Goal: Task Accomplishment & Management: Use online tool/utility

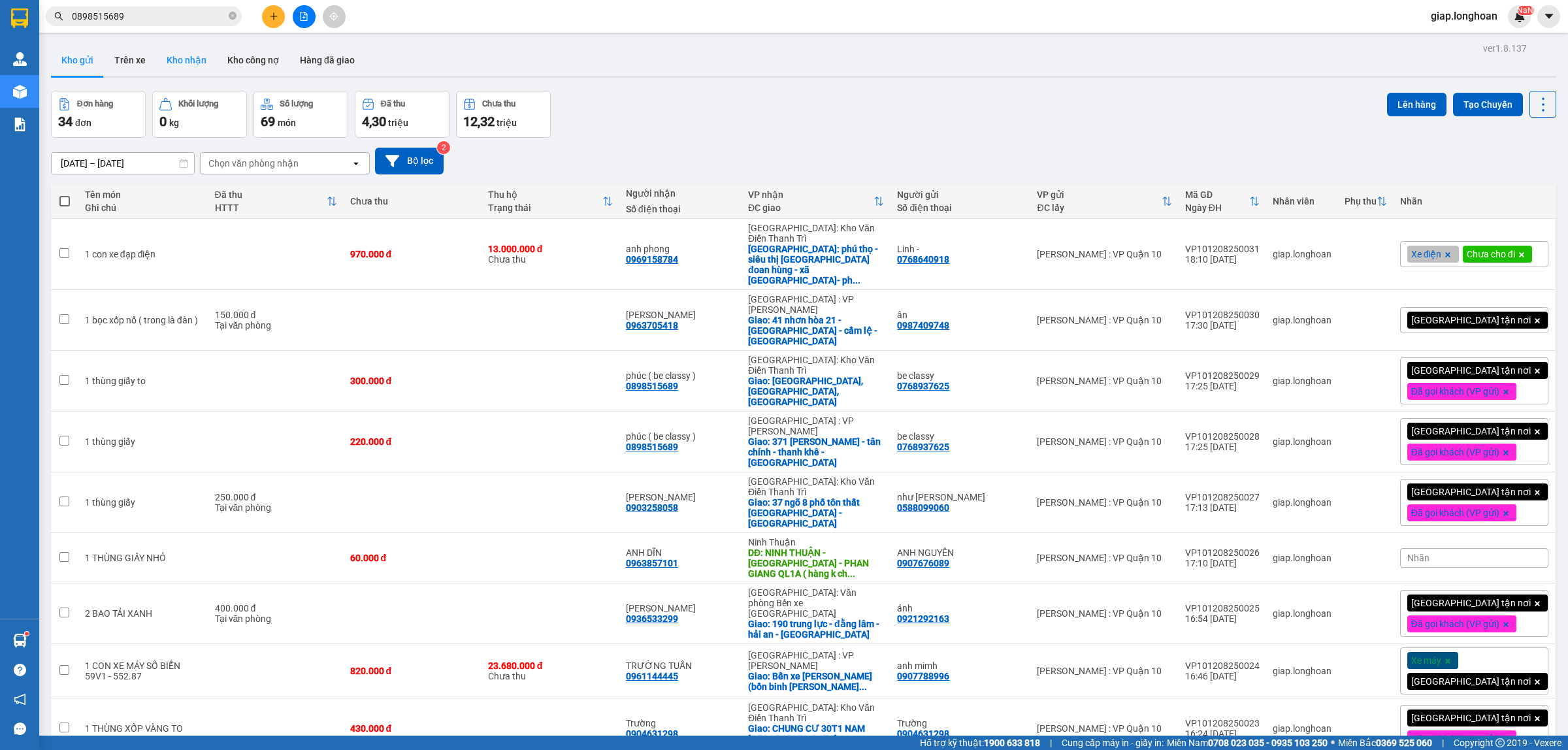
drag, startPoint x: 200, startPoint y: 57, endPoint x: 163, endPoint y: 57, distance: 37.0
click at [200, 57] on button "Kho nhận" at bounding box center [187, 60] width 61 height 31
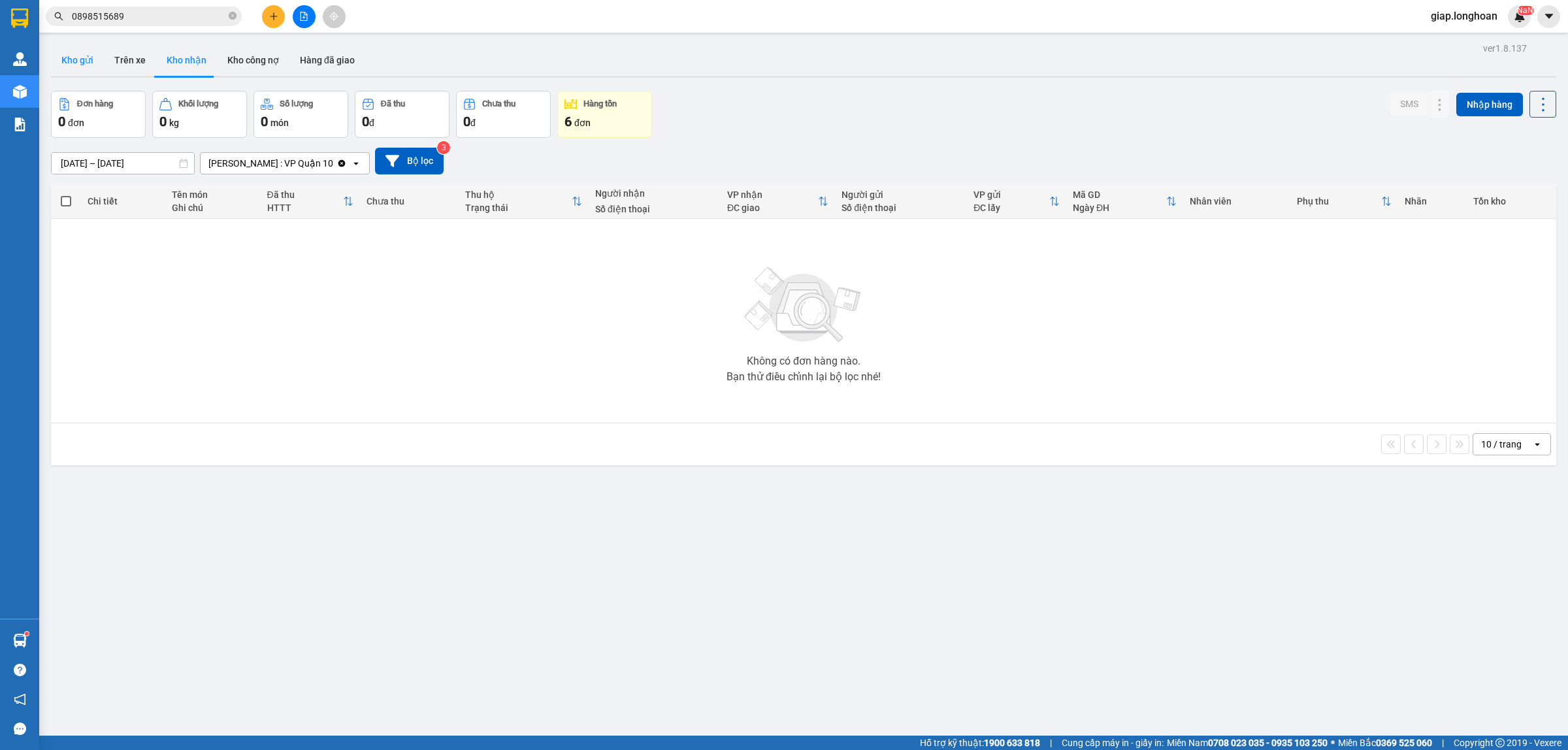
click at [74, 58] on button "Kho gửi" at bounding box center [77, 60] width 53 height 31
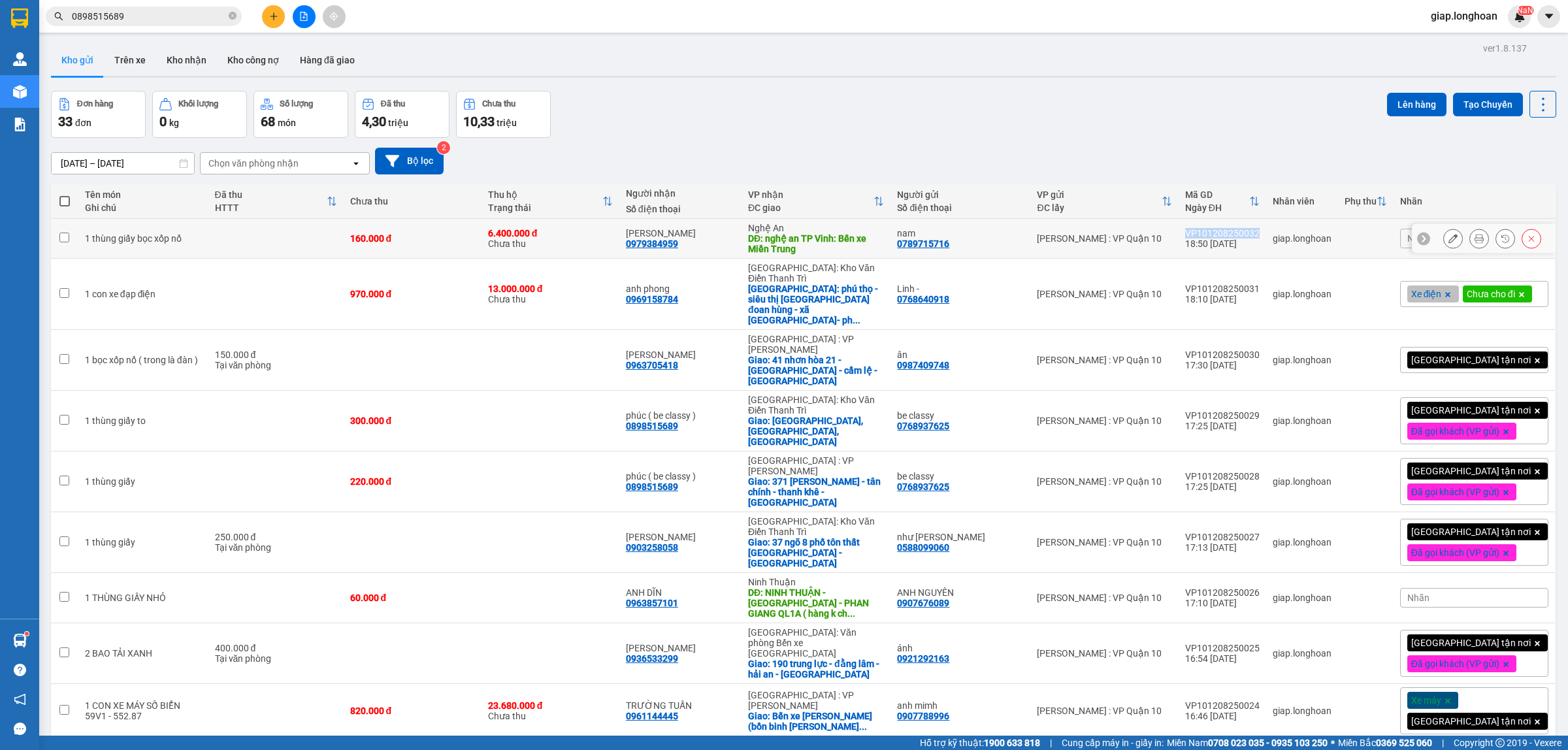
drag, startPoint x: 1276, startPoint y: 230, endPoint x: 1210, endPoint y: 234, distance: 66.1
click at [1210, 234] on div "VP101208250032" at bounding box center [1223, 234] width 74 height 11
checkbox input "true"
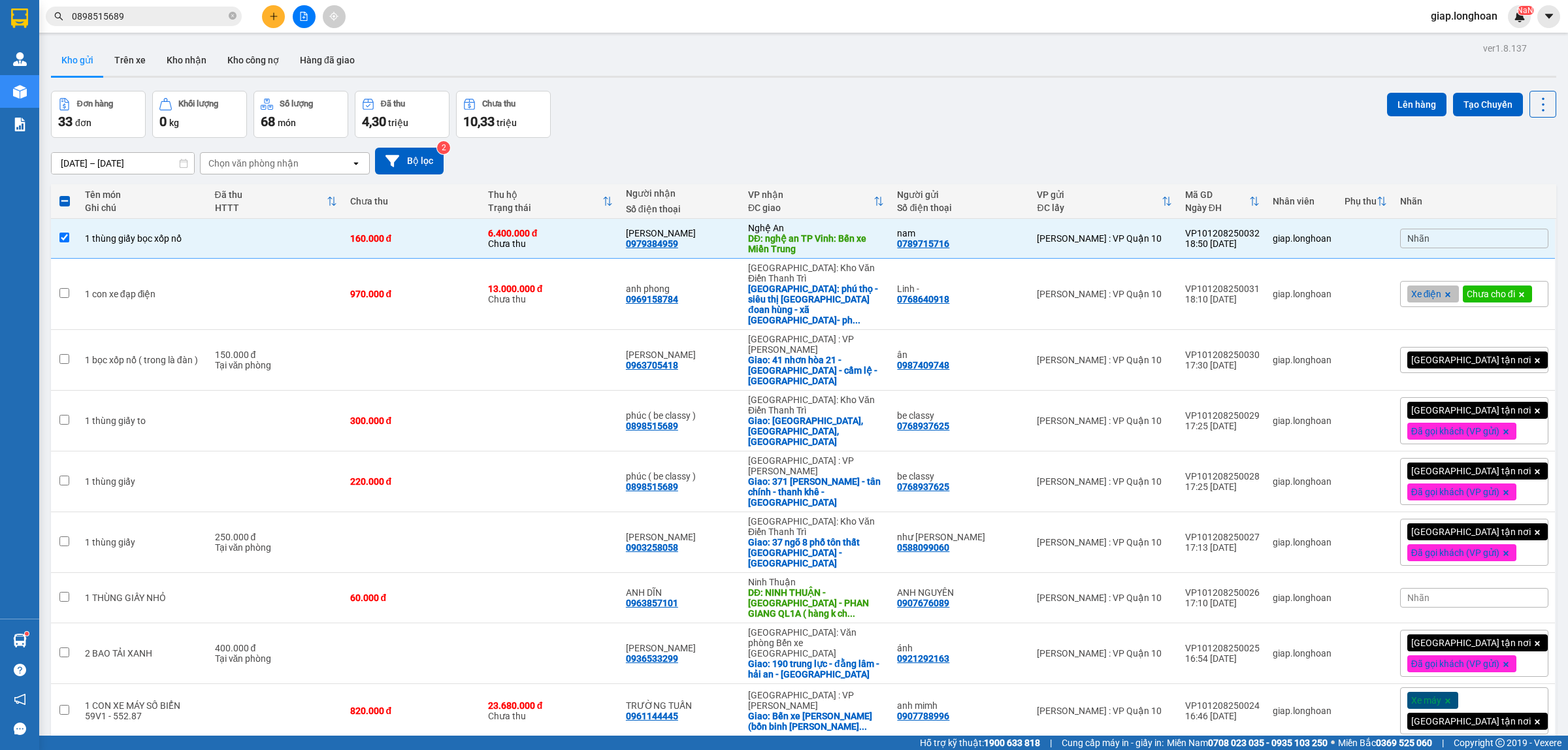
drag, startPoint x: 988, startPoint y: 153, endPoint x: 983, endPoint y: 148, distance: 7.1
click at [988, 151] on div "[DATE] – [DATE] Press the down arrow key to interact with the calendar and sele…" at bounding box center [803, 161] width 1506 height 27
click at [68, 165] on input "[DATE] – [DATE]" at bounding box center [123, 164] width 143 height 21
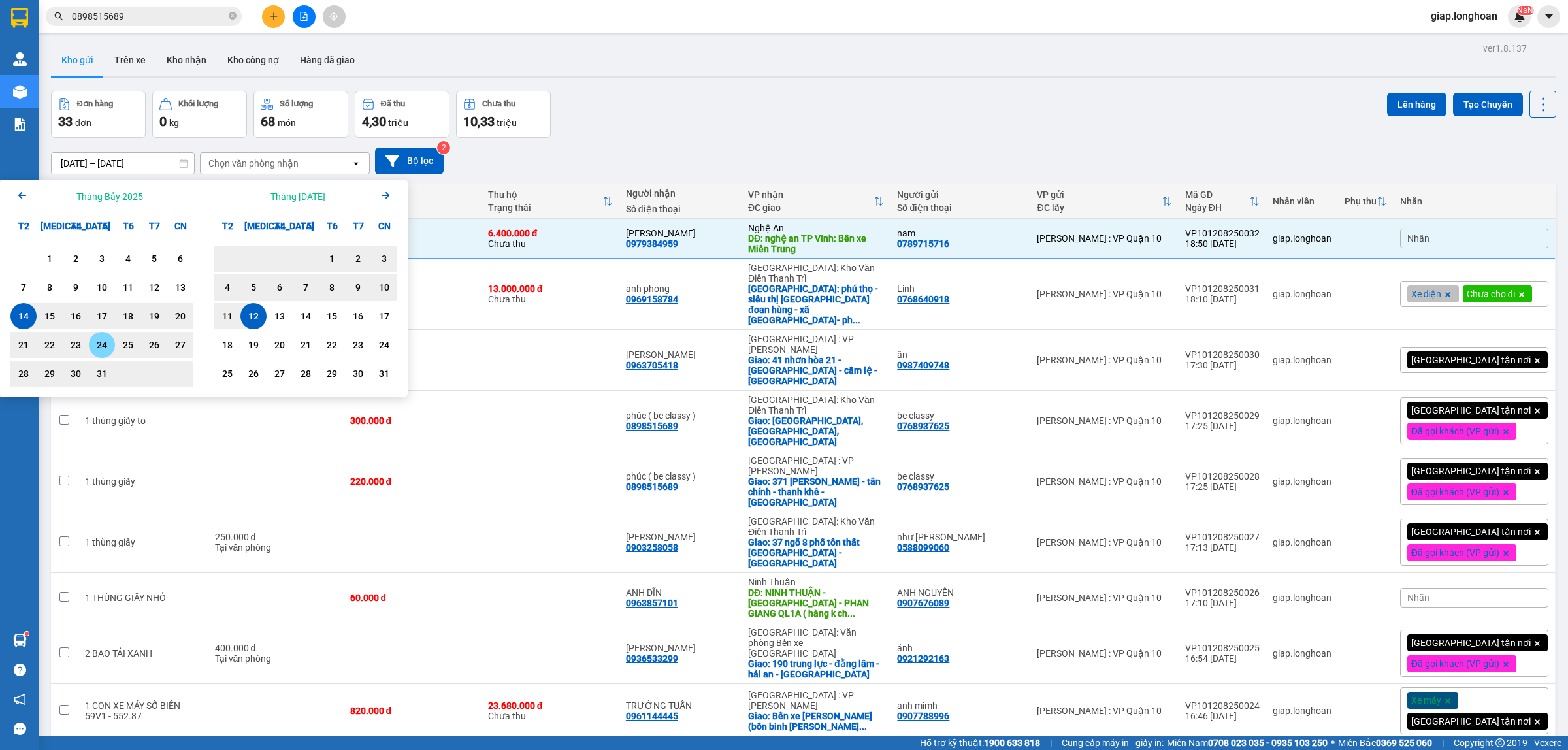
click at [103, 344] on div "24" at bounding box center [102, 345] width 18 height 16
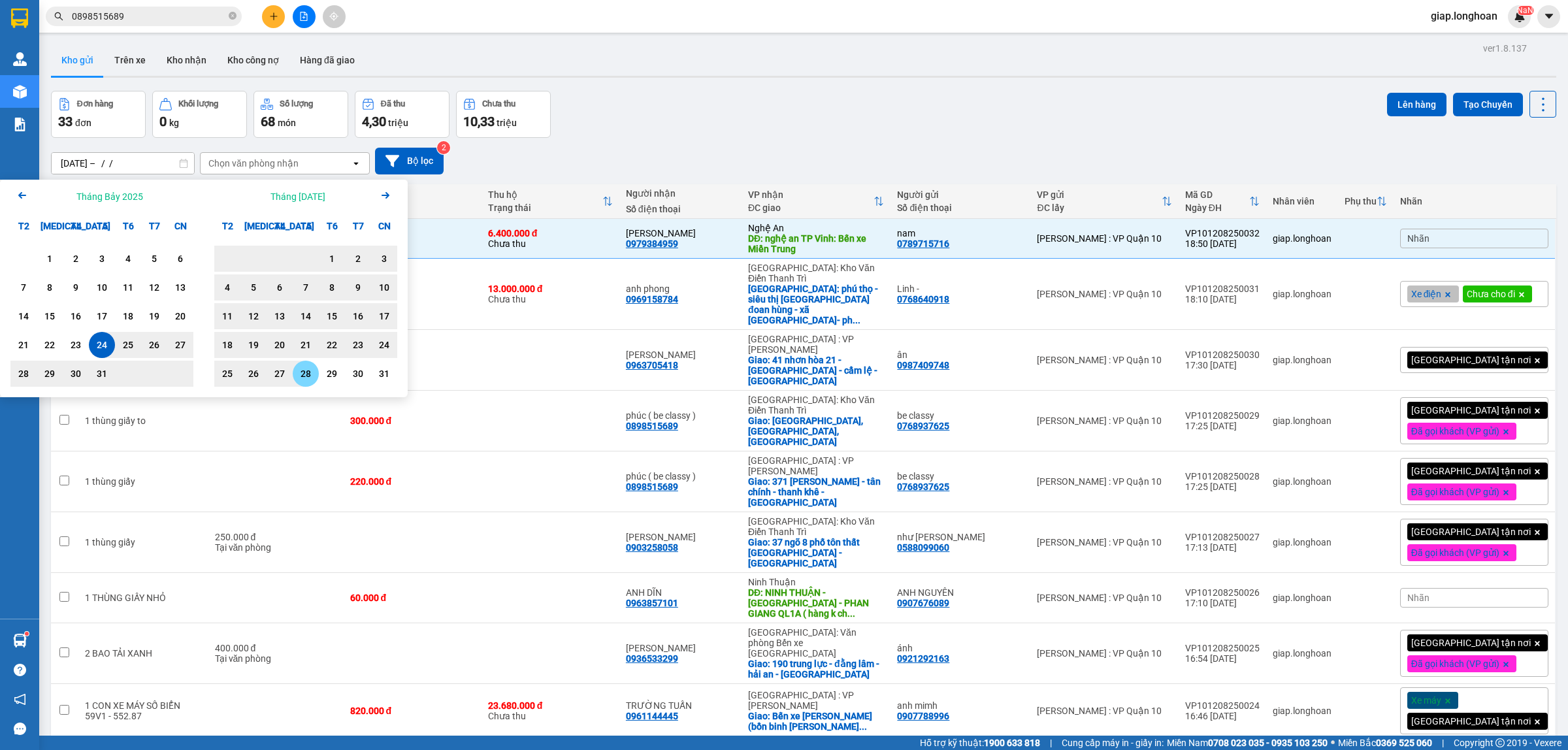
click at [313, 372] on div "28" at bounding box center [306, 373] width 18 height 16
type input "[DATE] – [DATE]"
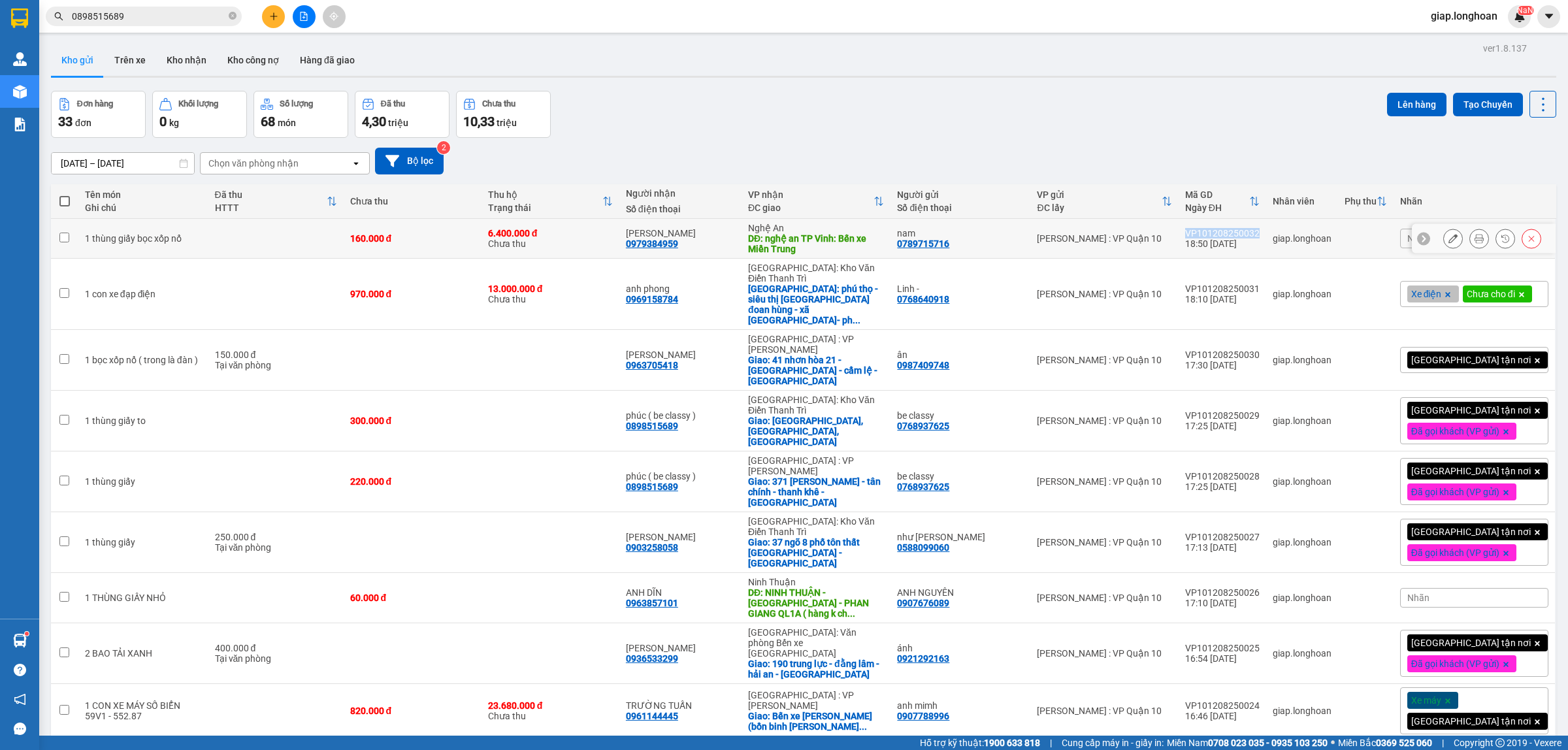
drag, startPoint x: 1281, startPoint y: 229, endPoint x: 1205, endPoint y: 234, distance: 76.2
click at [1205, 234] on td "VP101208250032 18:50 [DATE]" at bounding box center [1222, 239] width 87 height 40
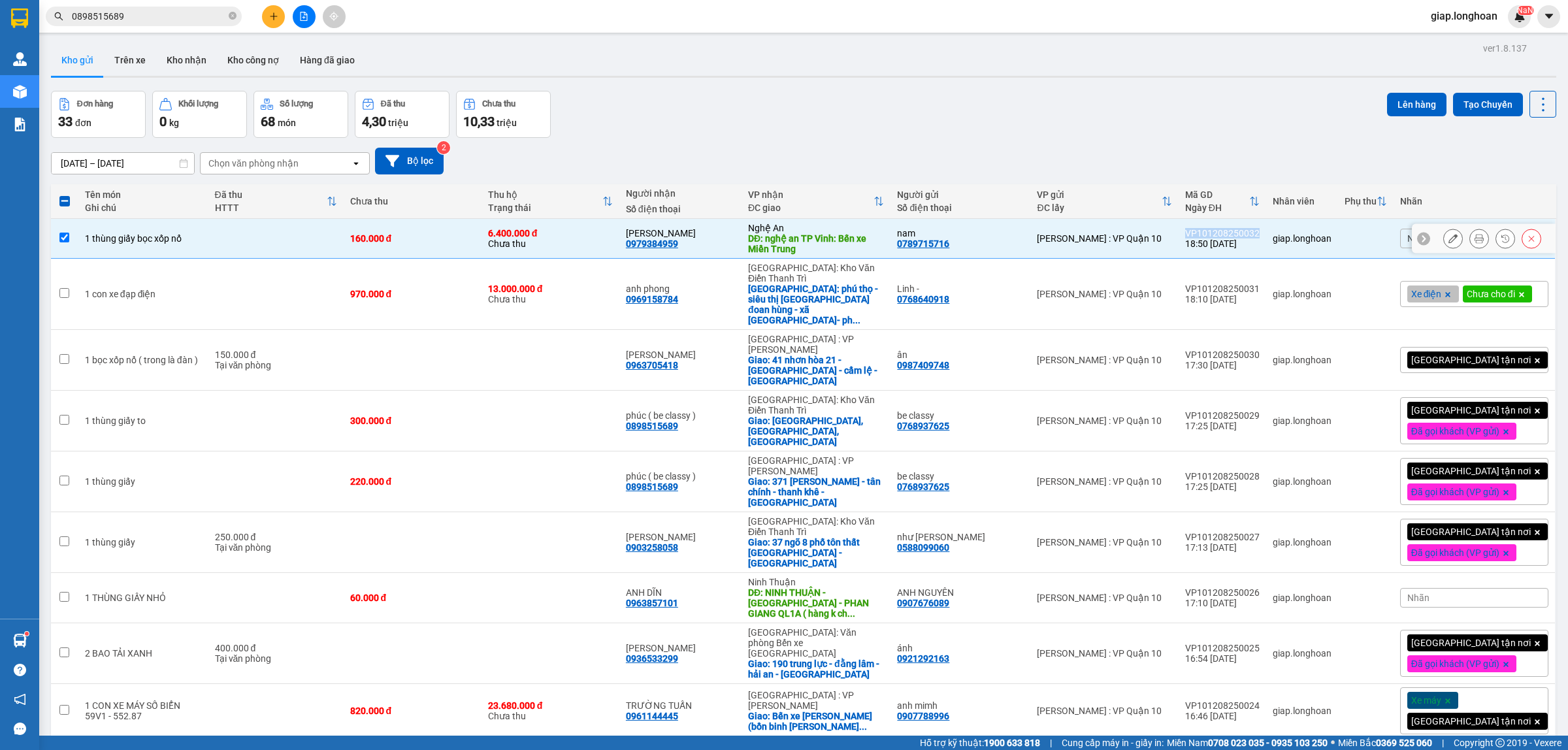
copy div "VP101208250032"
click at [1001, 236] on div "nam" at bounding box center [960, 234] width 127 height 11
checkbox input "false"
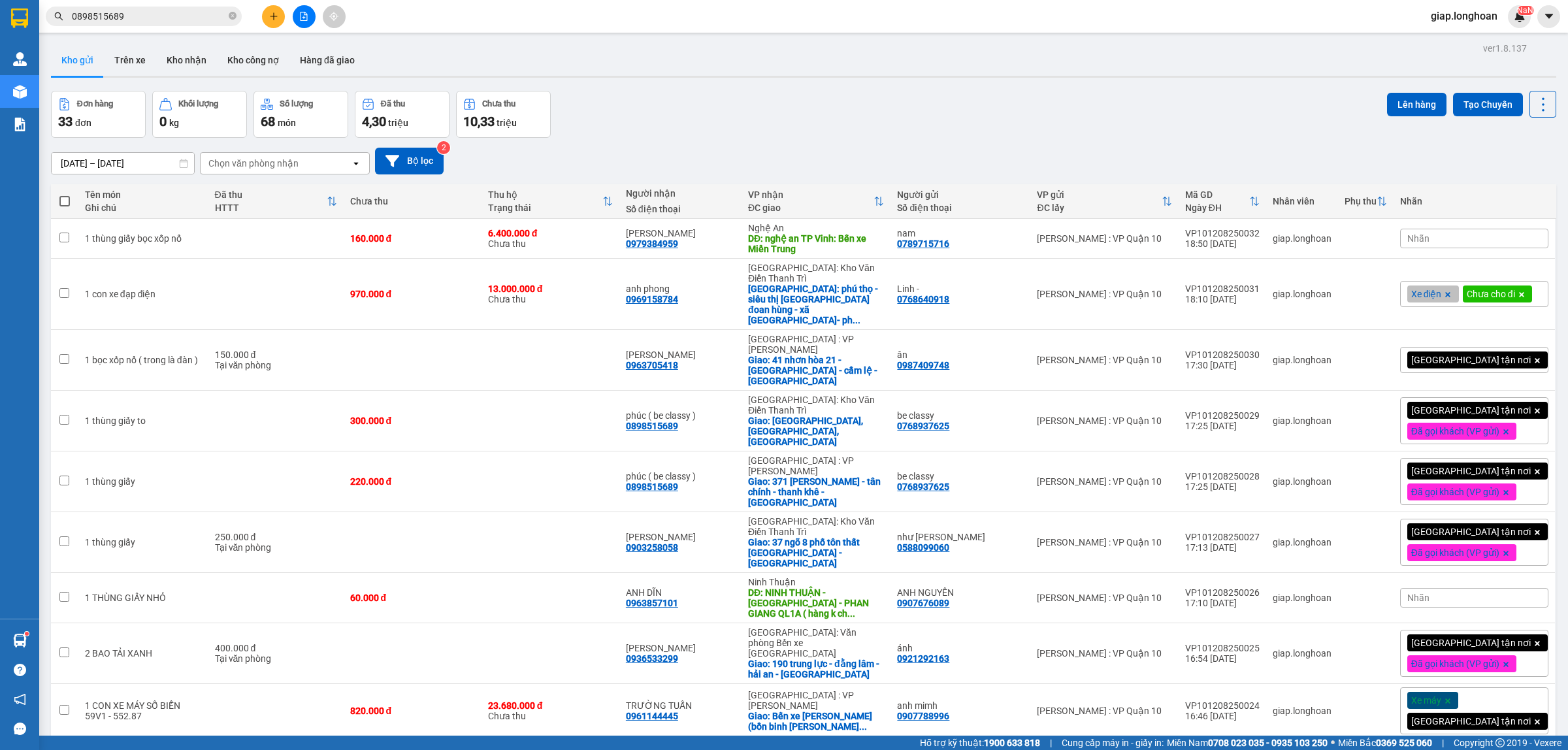
click at [1519, 297] on icon at bounding box center [1522, 294] width 5 height 5
click at [1466, 111] on button "Tạo Chuyến" at bounding box center [1488, 104] width 70 height 24
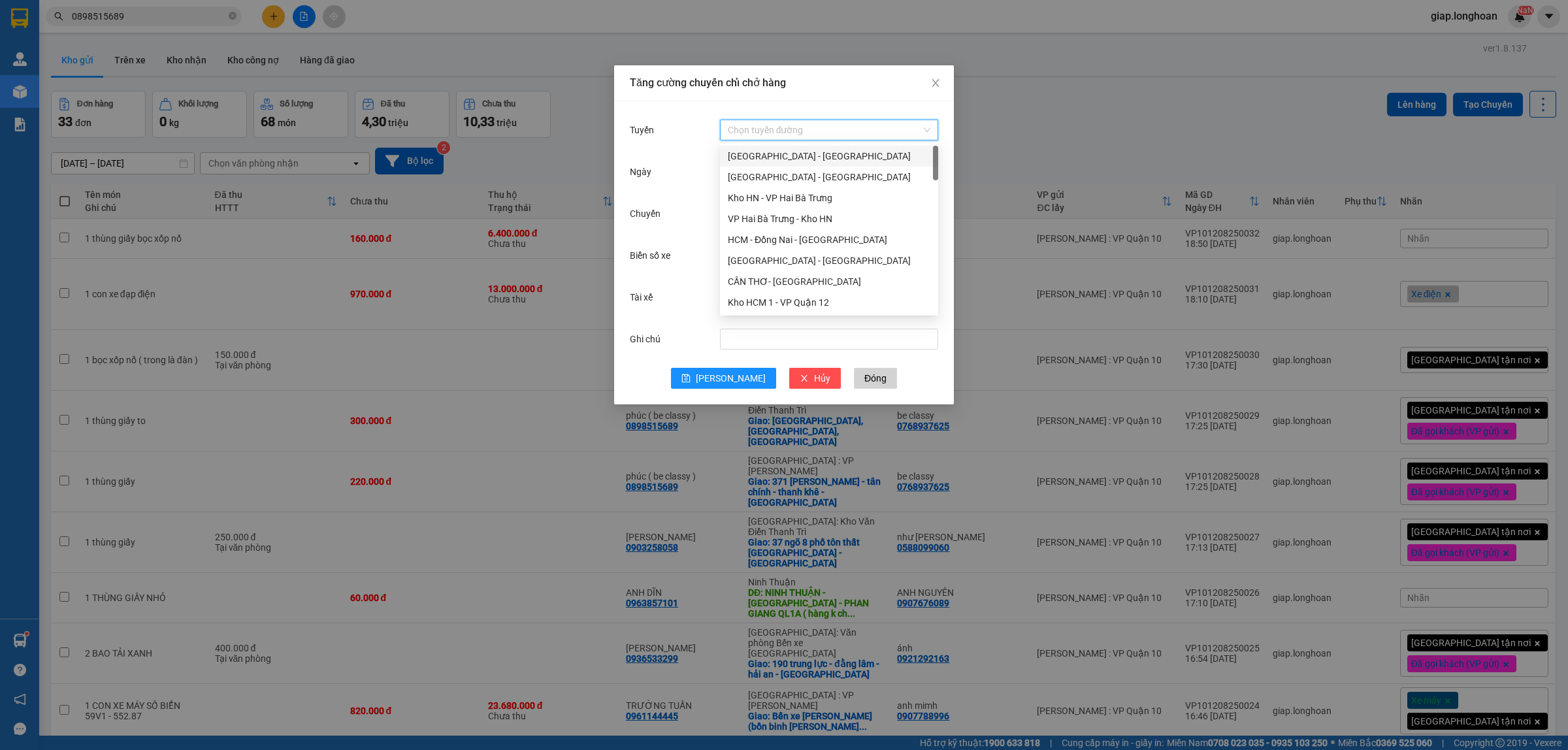
click at [781, 121] on input "Tuyến" at bounding box center [825, 130] width 193 height 20
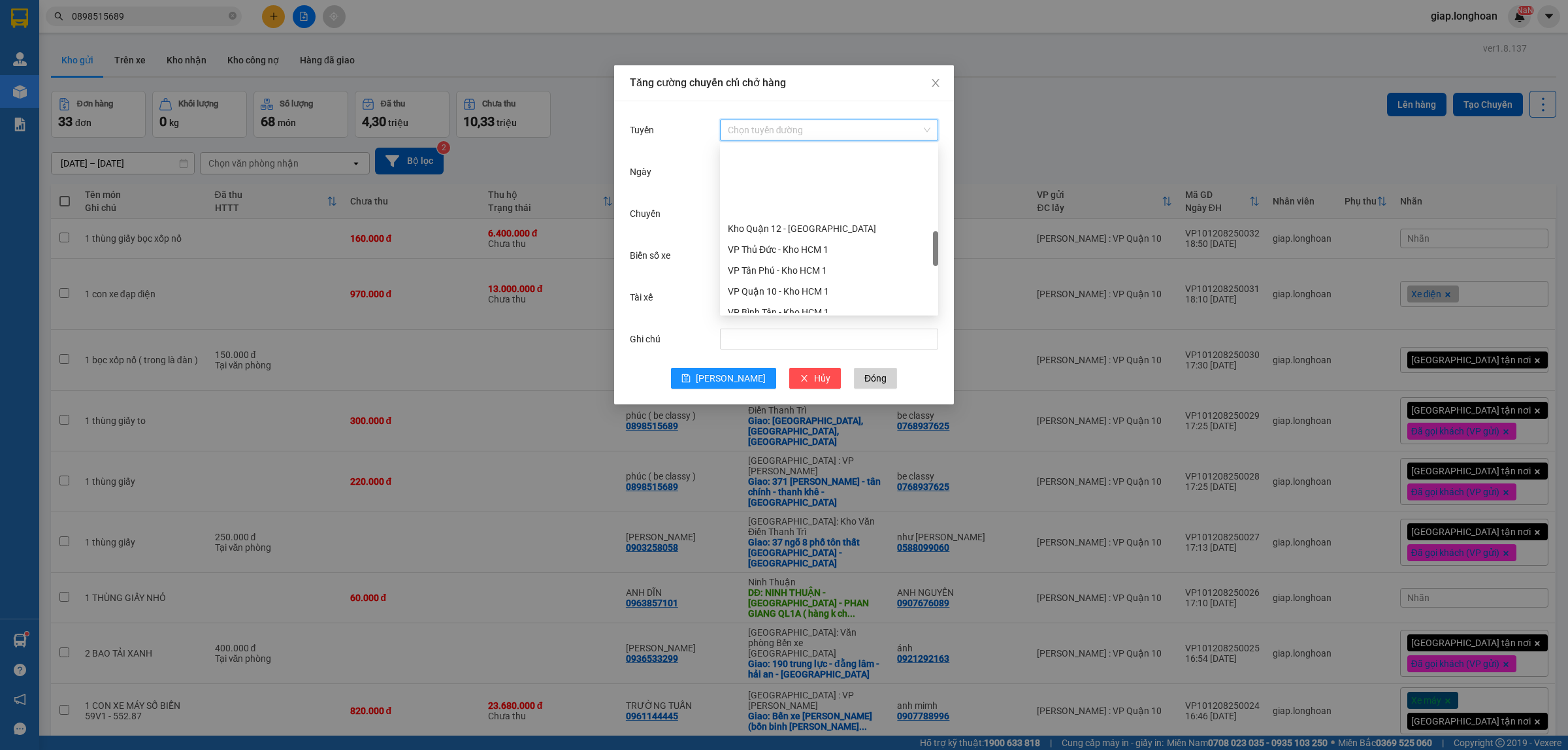
scroll to position [490, 0]
click at [790, 213] on div "VP Quận 10 - Kho HCM 1" at bounding box center [829, 209] width 203 height 14
click at [757, 213] on input "Chuyến" at bounding box center [824, 213] width 191 height 14
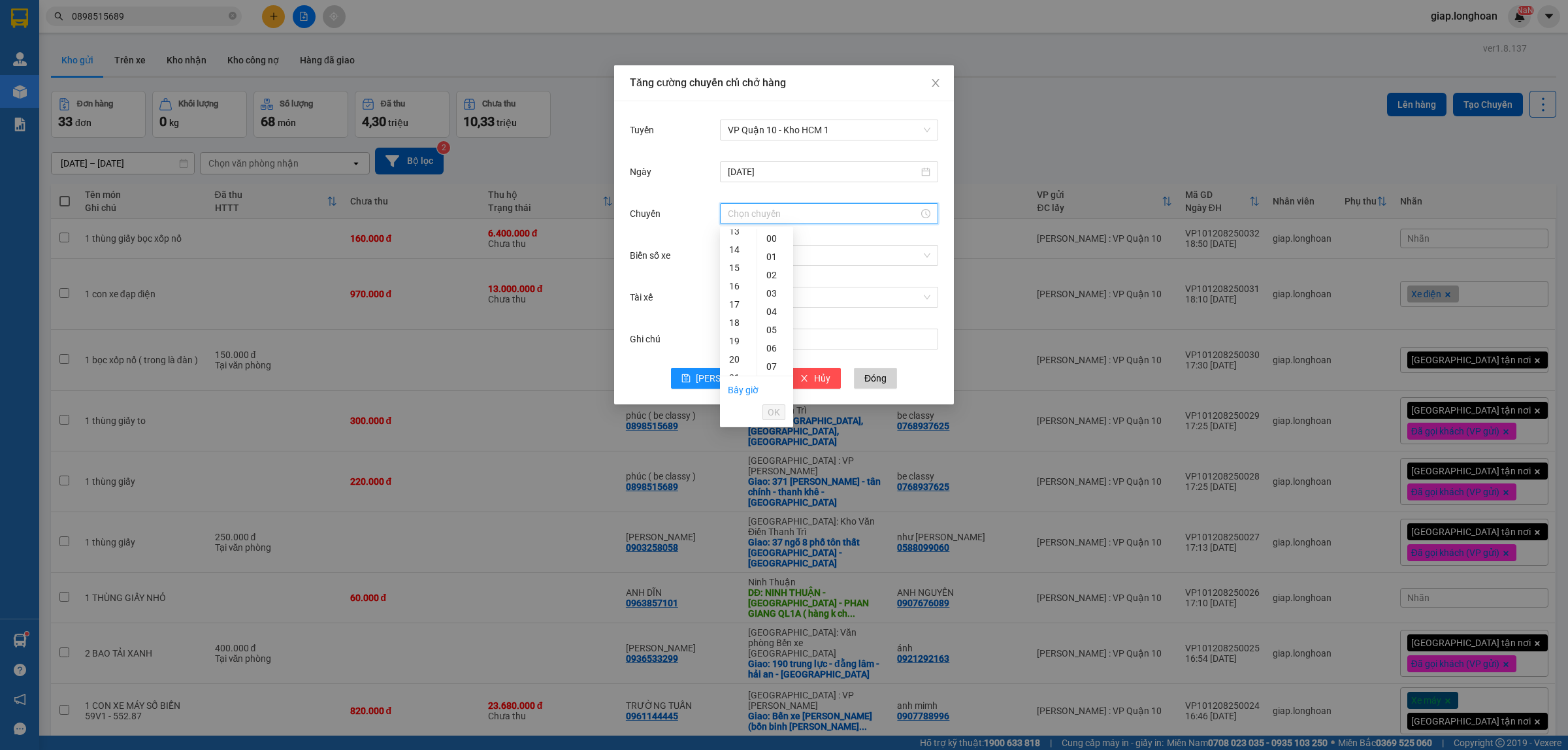
scroll to position [327, 0]
click at [742, 291] on div "21" at bounding box center [738, 296] width 36 height 18
type input "21:00"
click at [773, 412] on span "OK" at bounding box center [774, 412] width 12 height 14
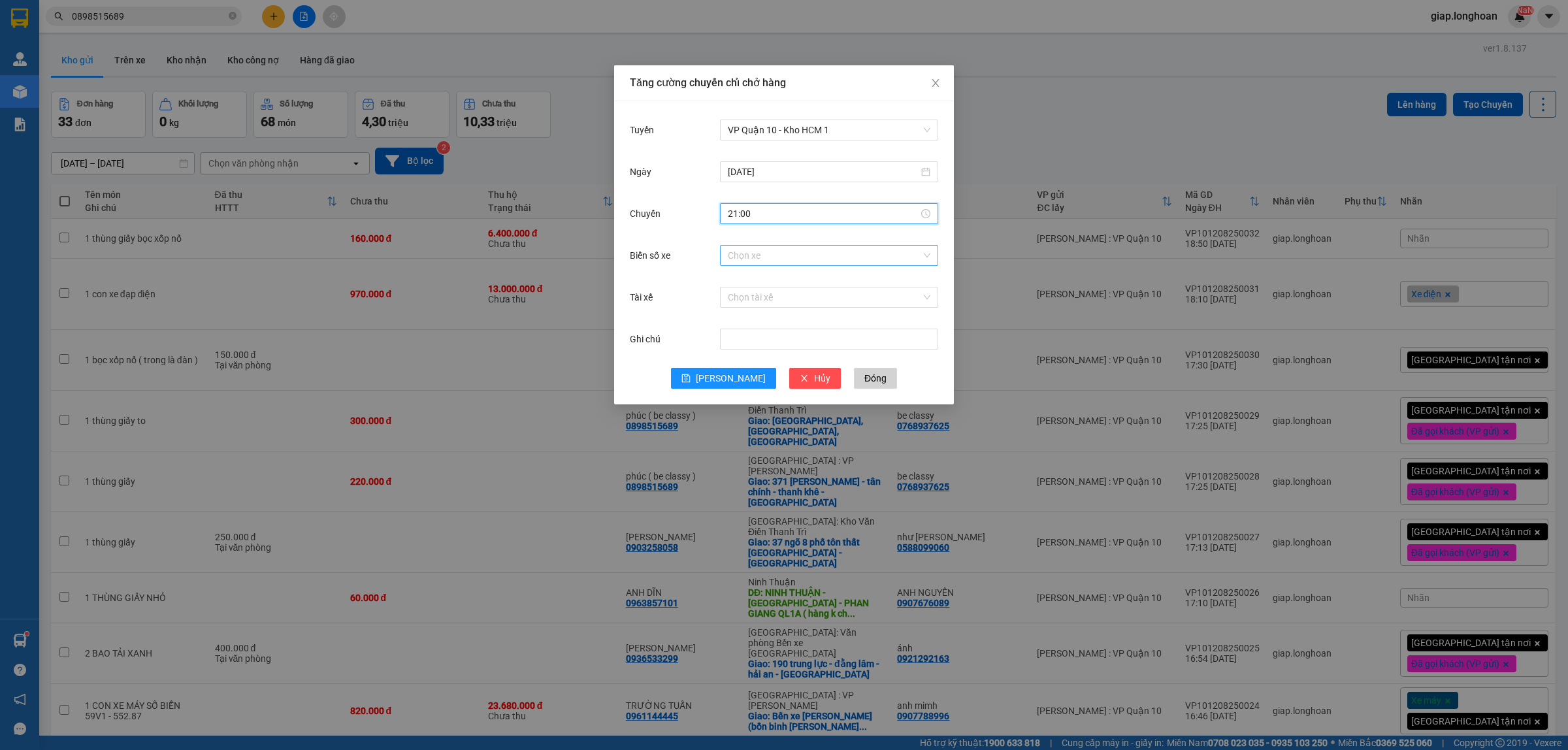
click at [743, 258] on input "Biển số xe" at bounding box center [825, 256] width 193 height 20
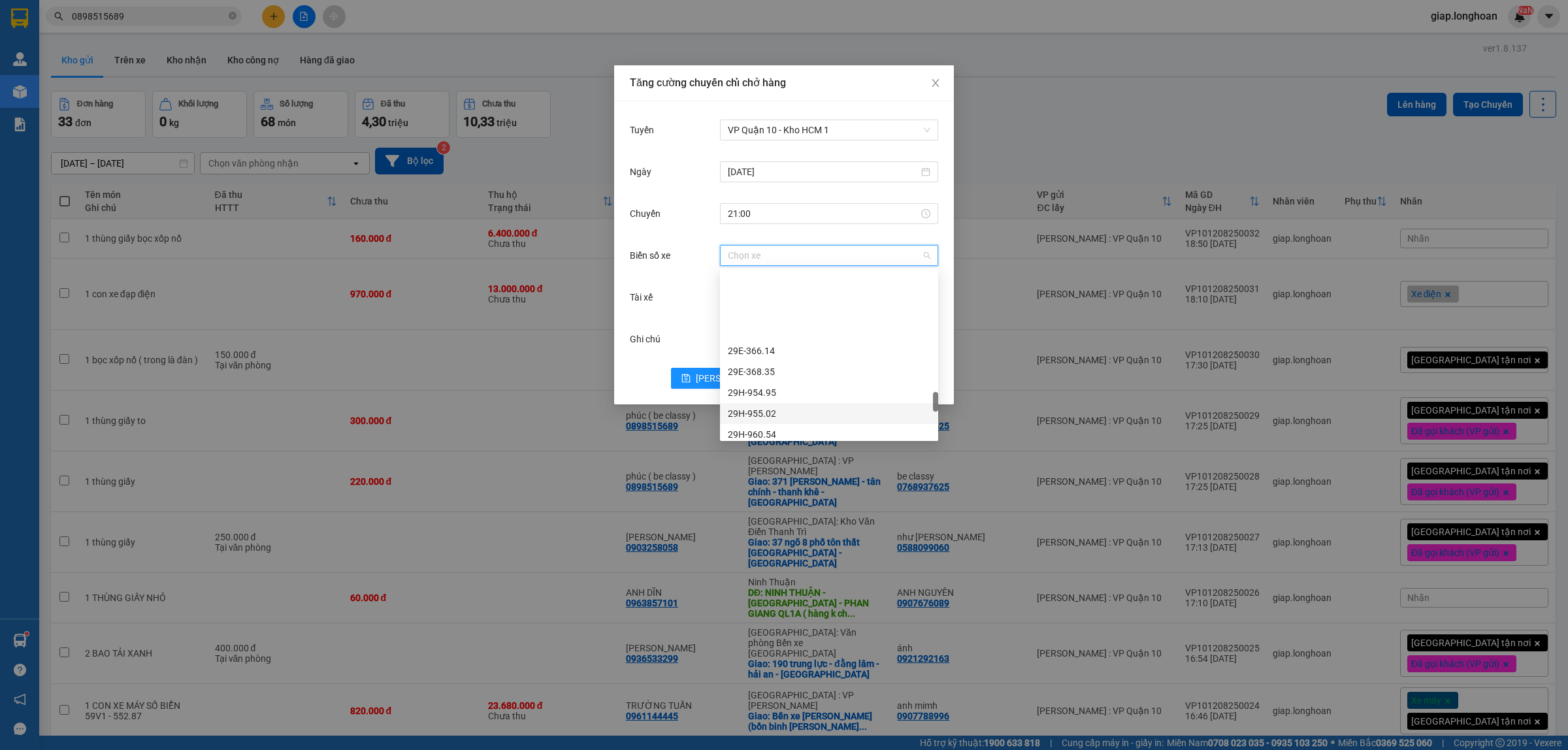
scroll to position [1225, 0]
click at [781, 334] on div "29H-955.02" at bounding box center [829, 331] width 203 height 14
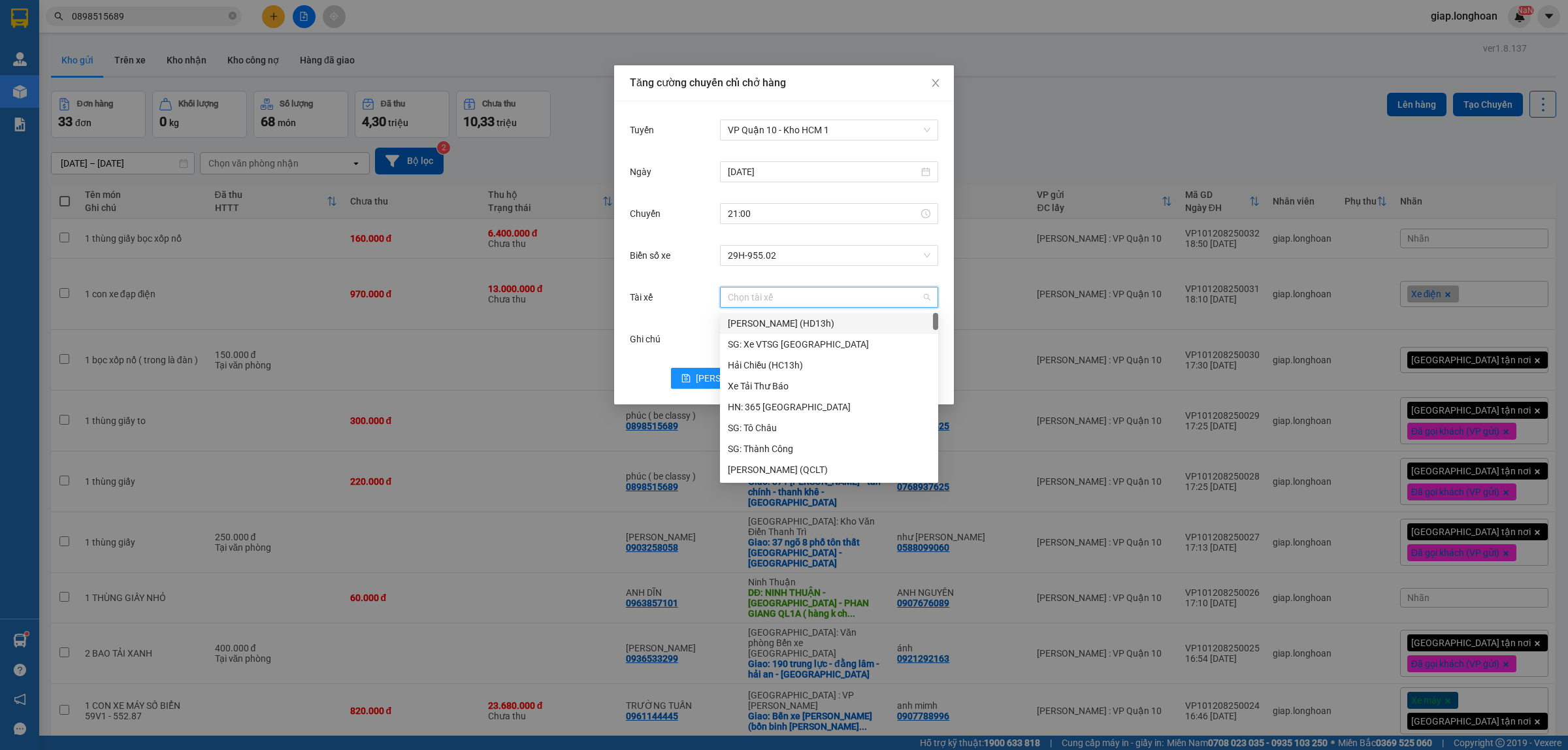
click at [747, 298] on input "Tài xế" at bounding box center [825, 297] width 193 height 20
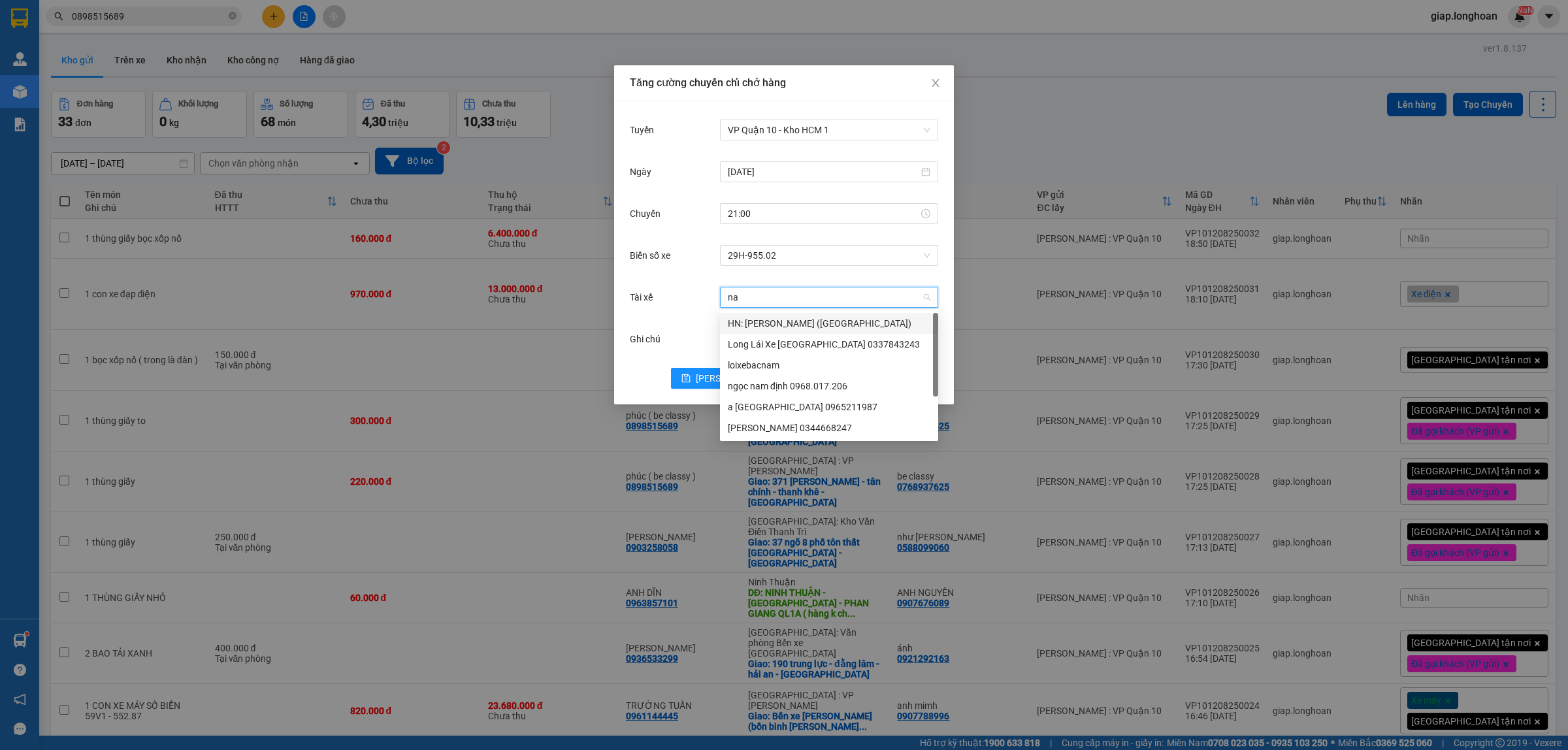
type input "nam"
click at [759, 425] on div "[PERSON_NAME] 0344668247" at bounding box center [829, 428] width 203 height 14
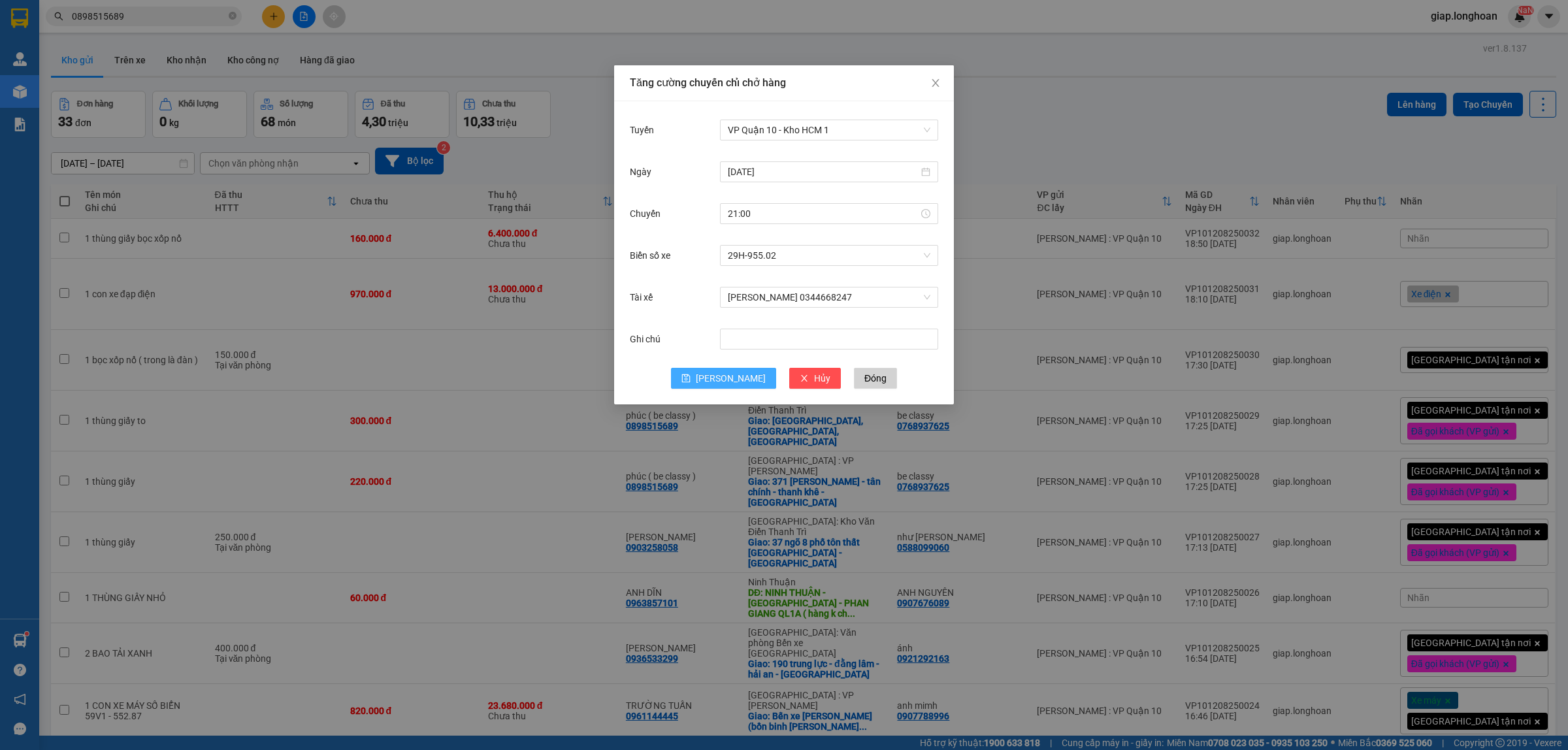
click at [724, 380] on span "[PERSON_NAME]" at bounding box center [731, 378] width 70 height 14
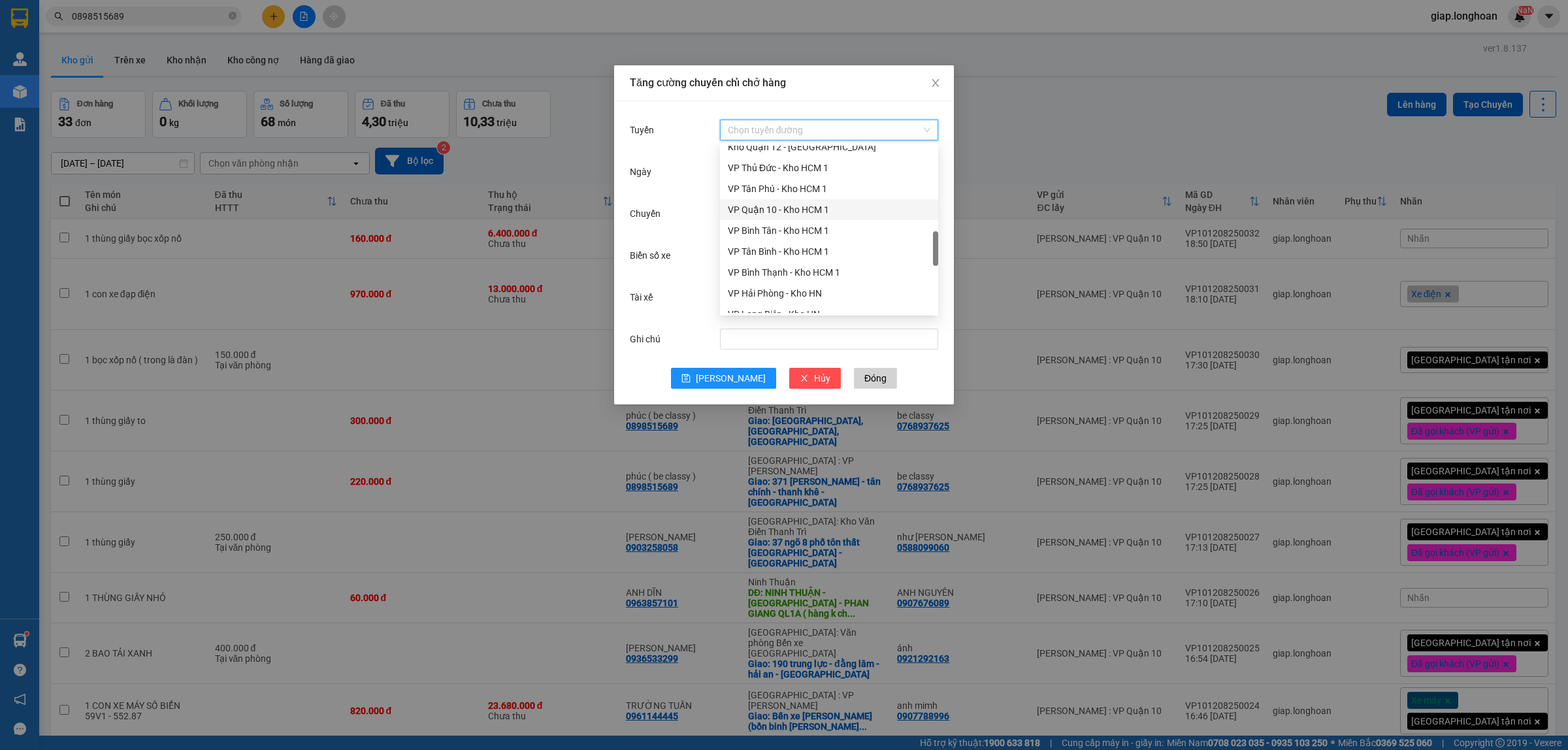
click at [747, 127] on input "Tuyến" at bounding box center [825, 130] width 193 height 20
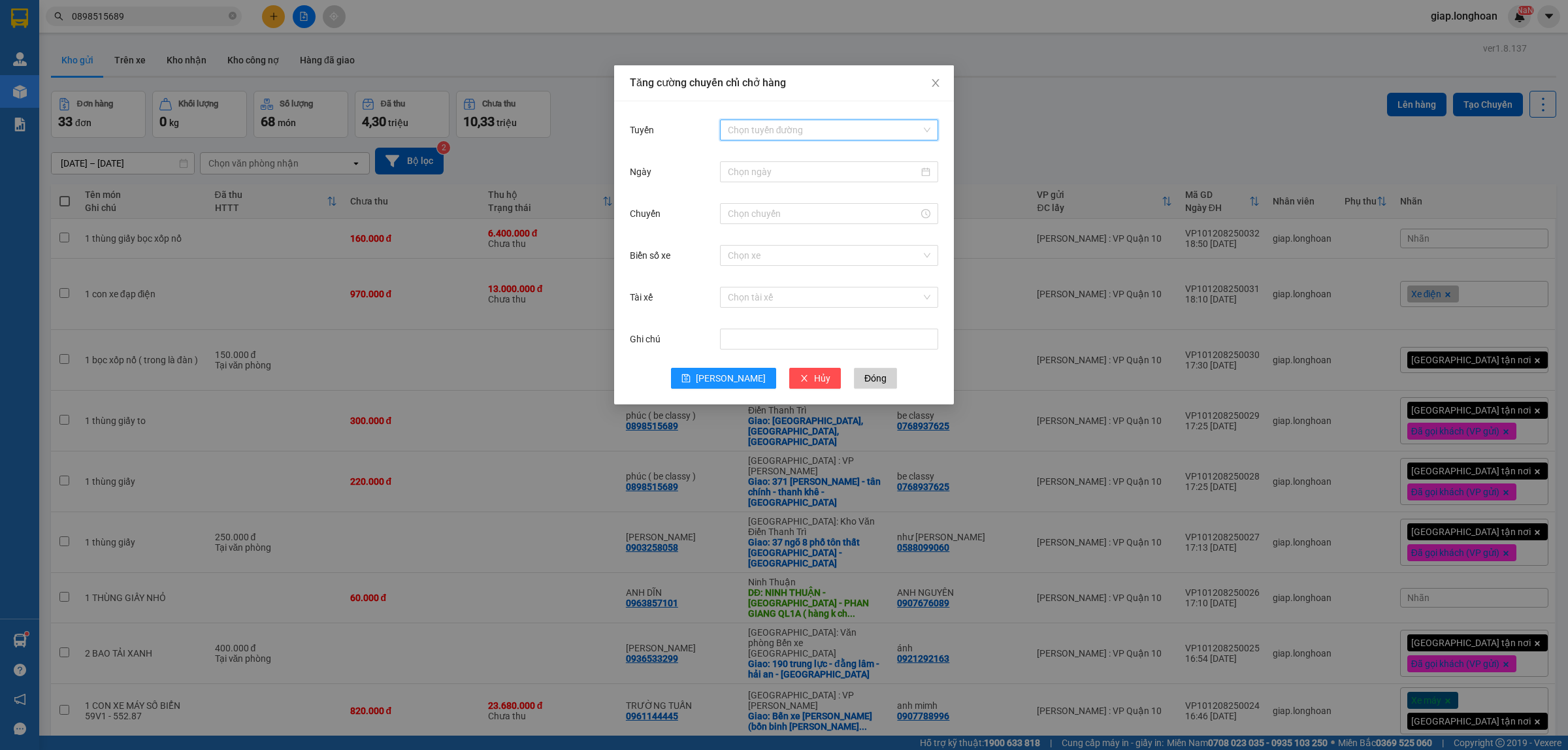
click at [1095, 144] on div "Tăng cường chuyến chỉ chở hàng Tuyến Chọn tuyến đường Ngày Chuyến Biển số xe Ch…" at bounding box center [784, 375] width 1568 height 750
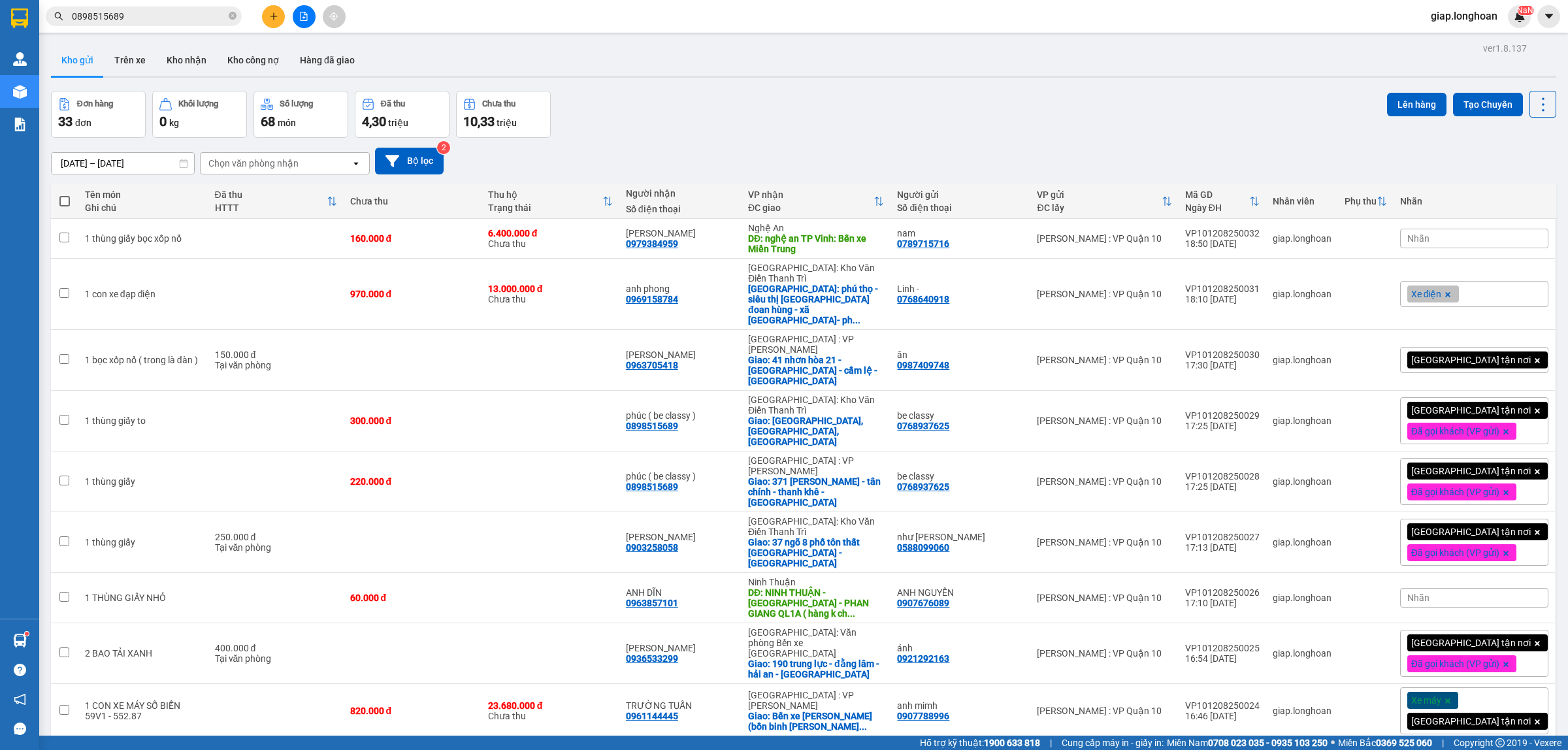
click at [67, 196] on span at bounding box center [64, 201] width 11 height 11
click at [64, 195] on input "checkbox" at bounding box center [64, 195] width 0 height 0
checkbox input "true"
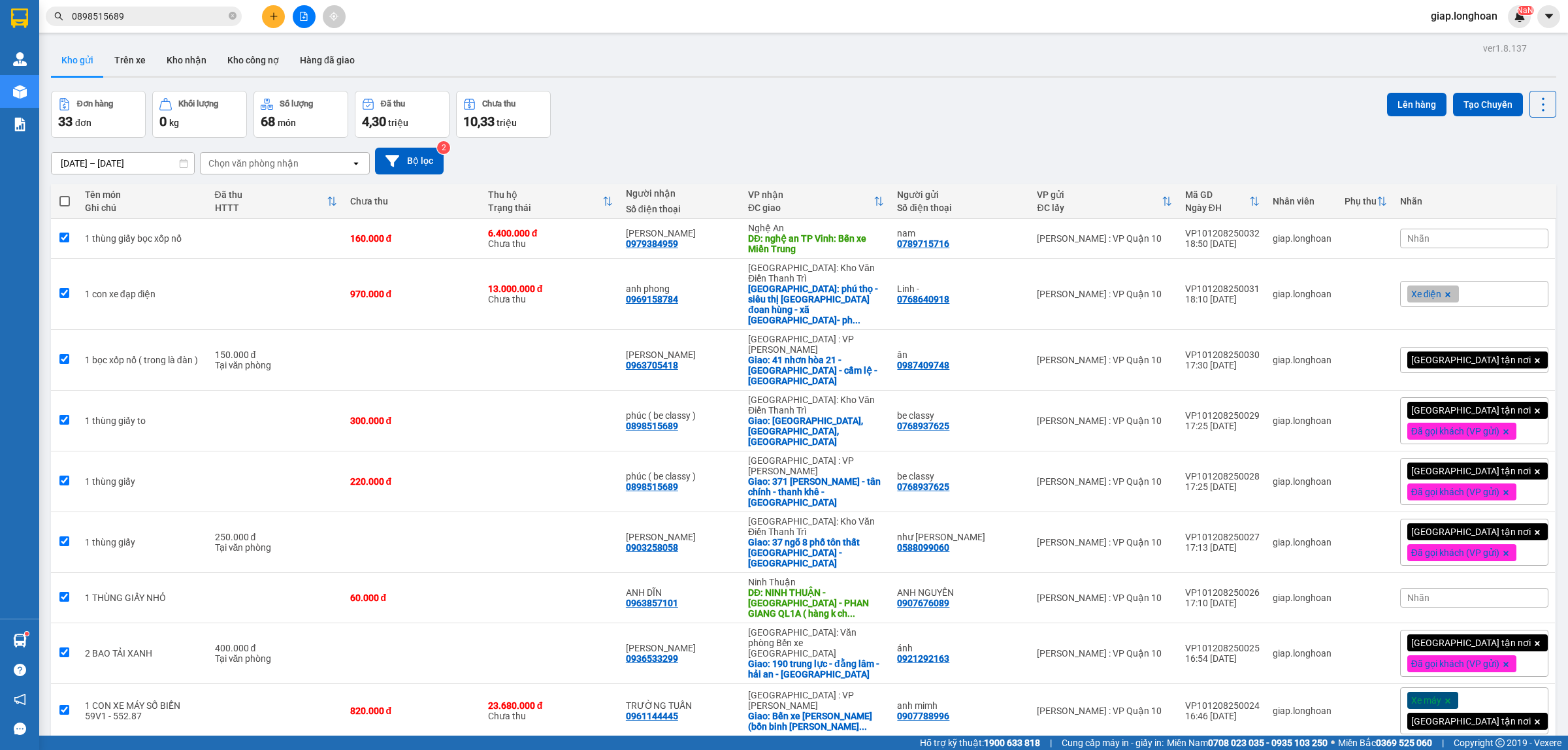
checkbox input "true"
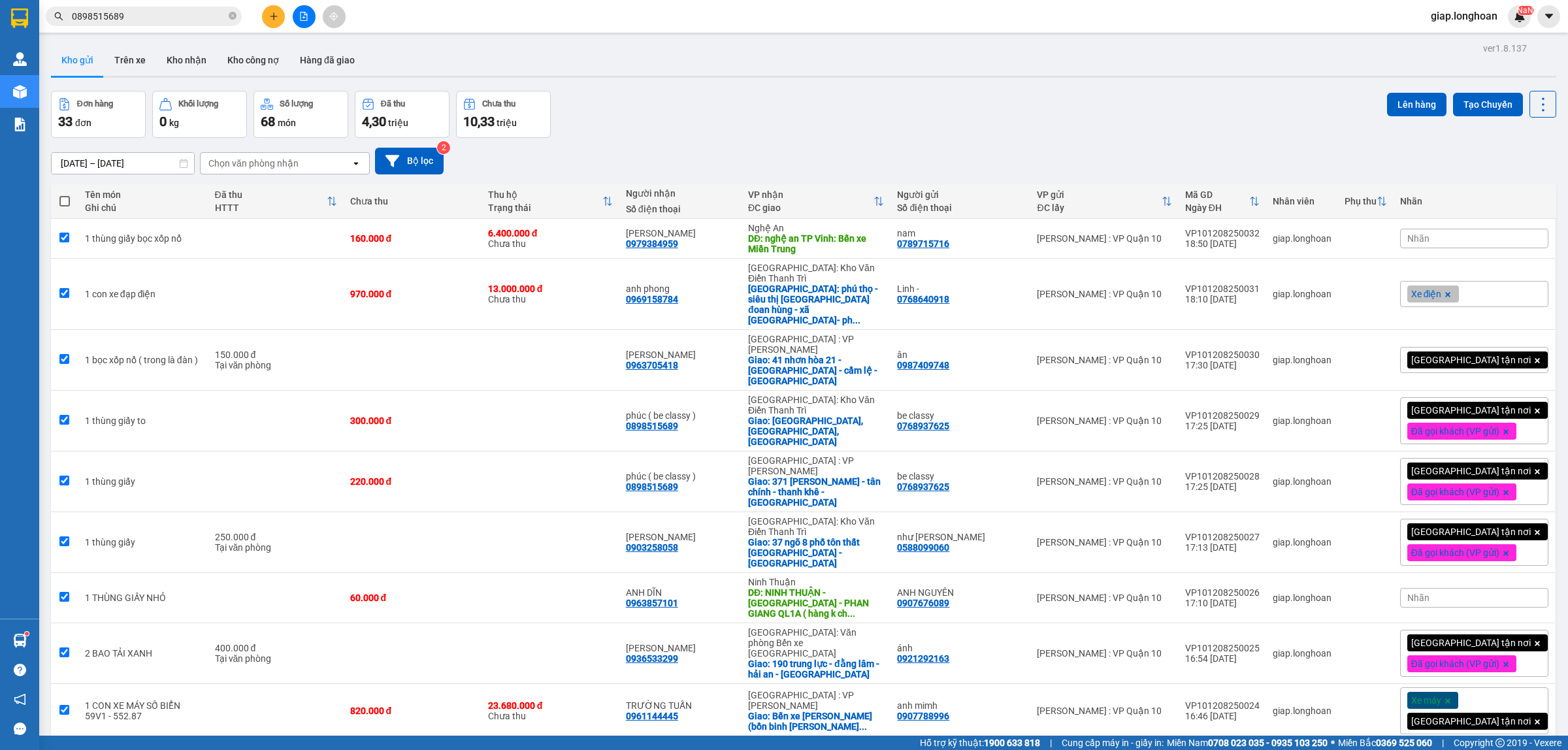
checkbox input "true"
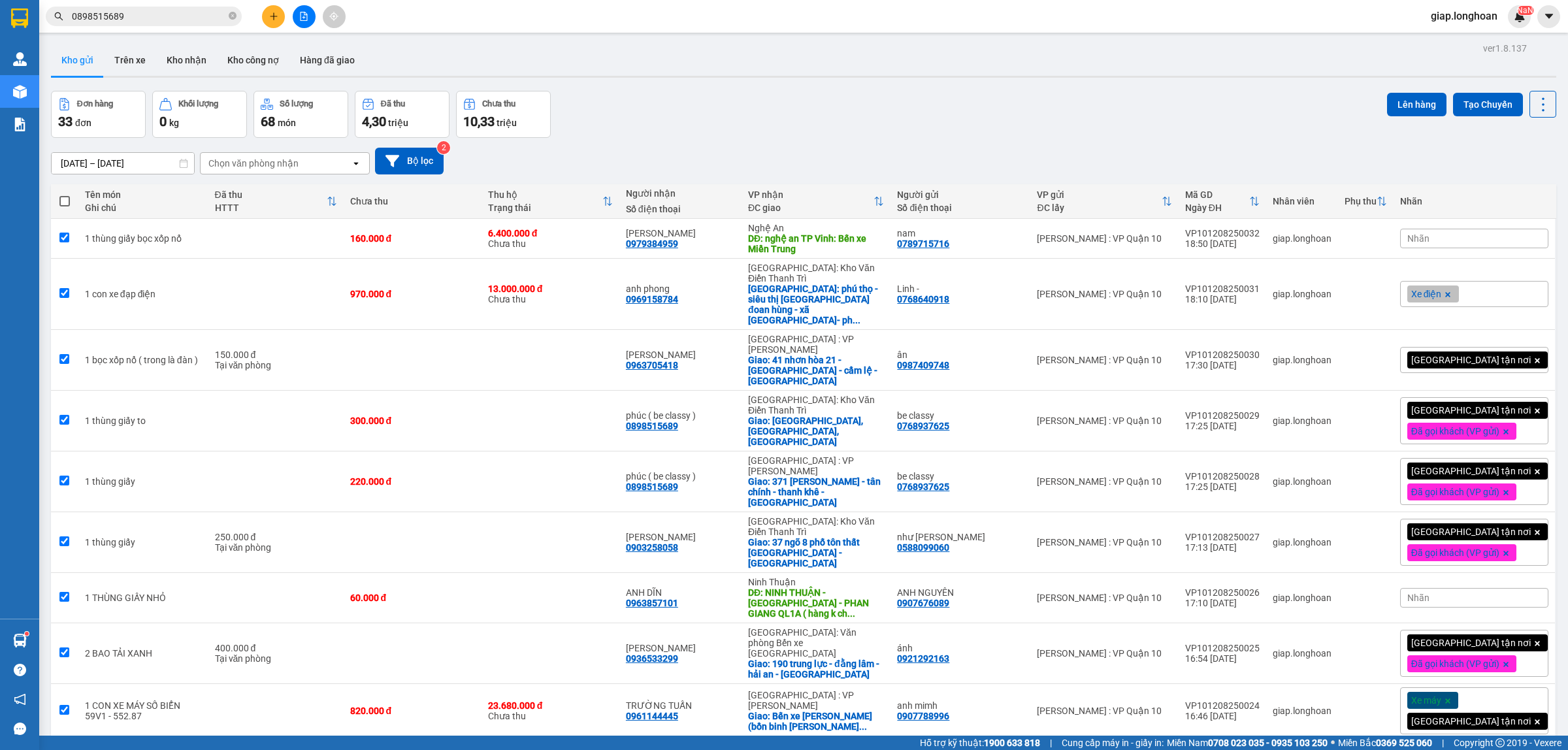
checkbox input "true"
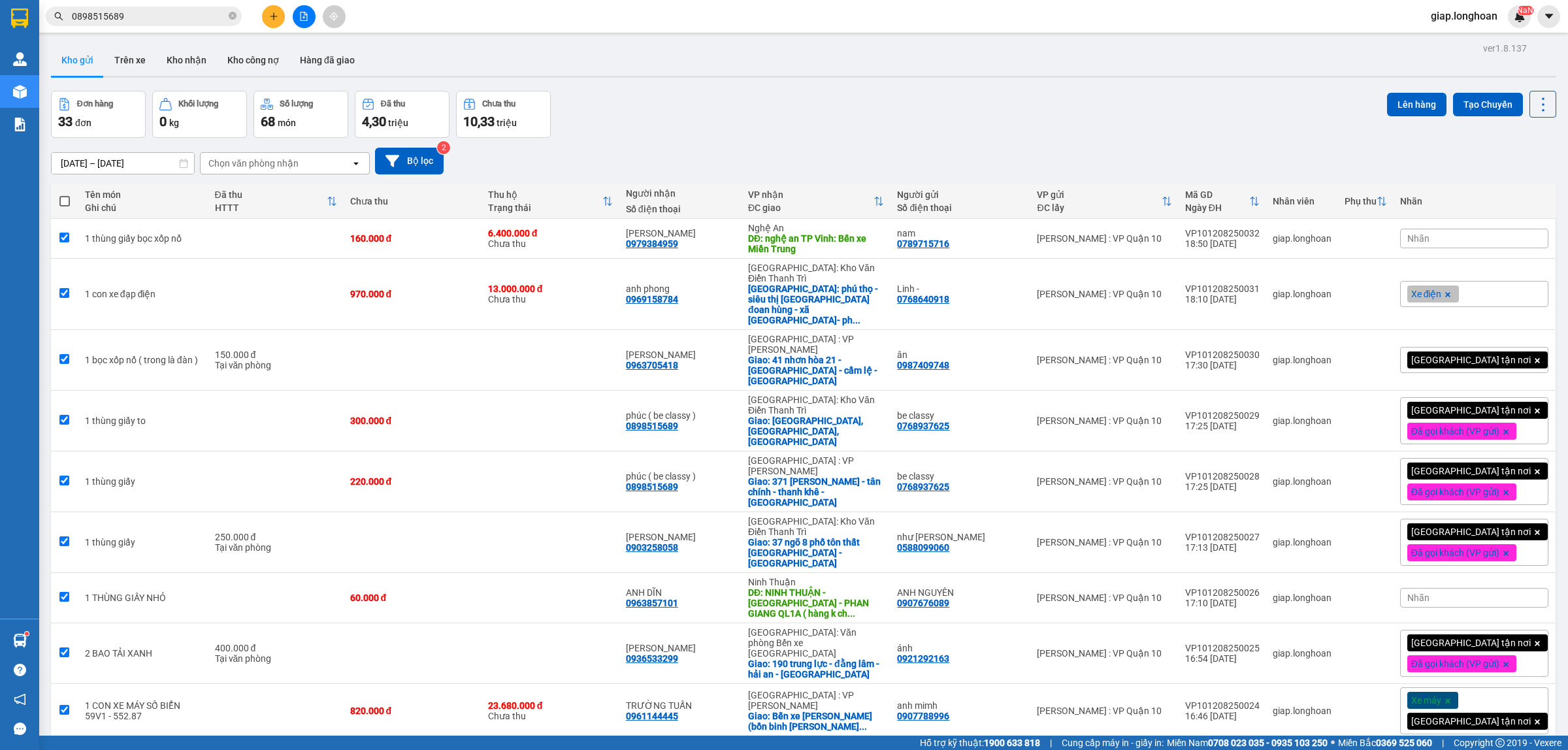
checkbox input "true"
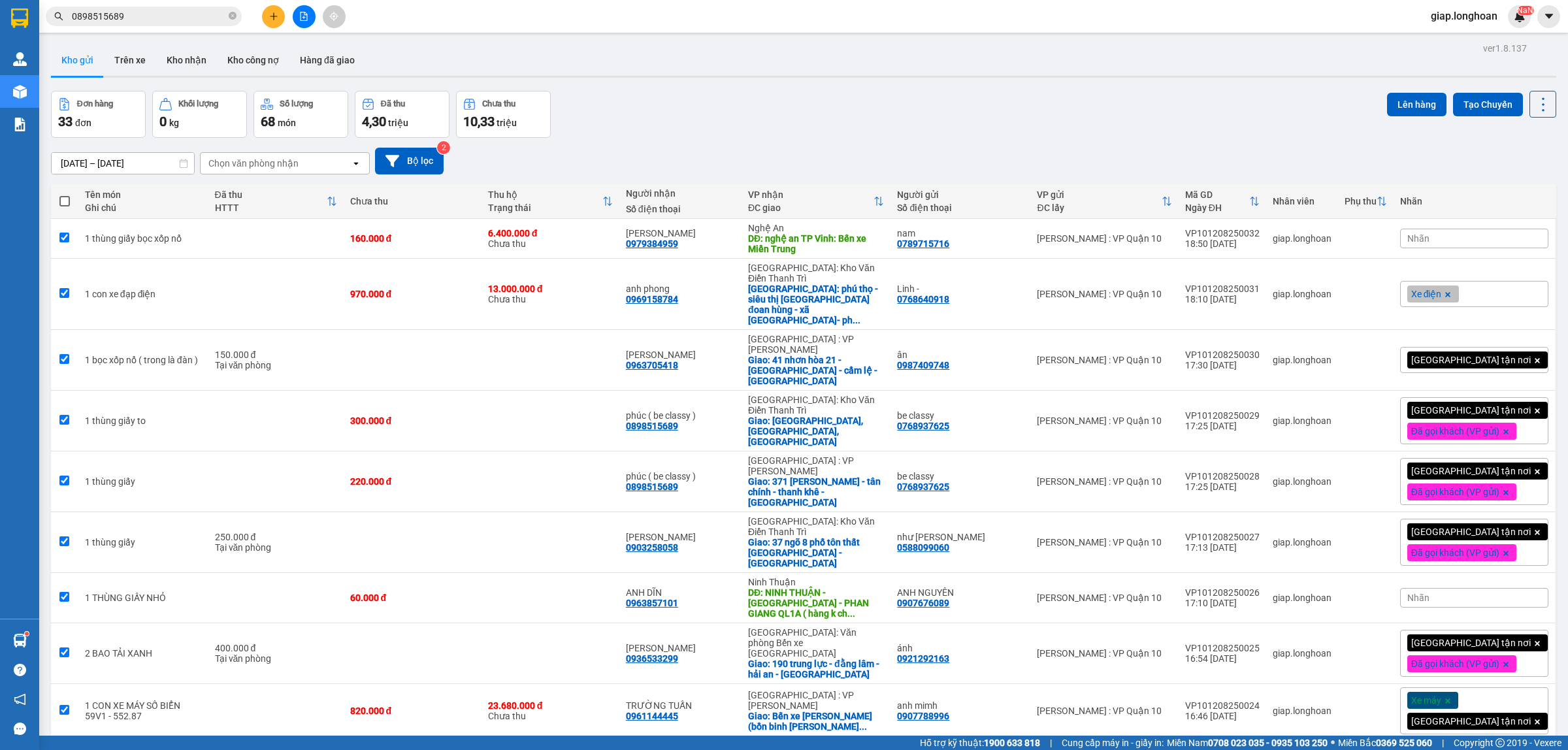
checkbox input "true"
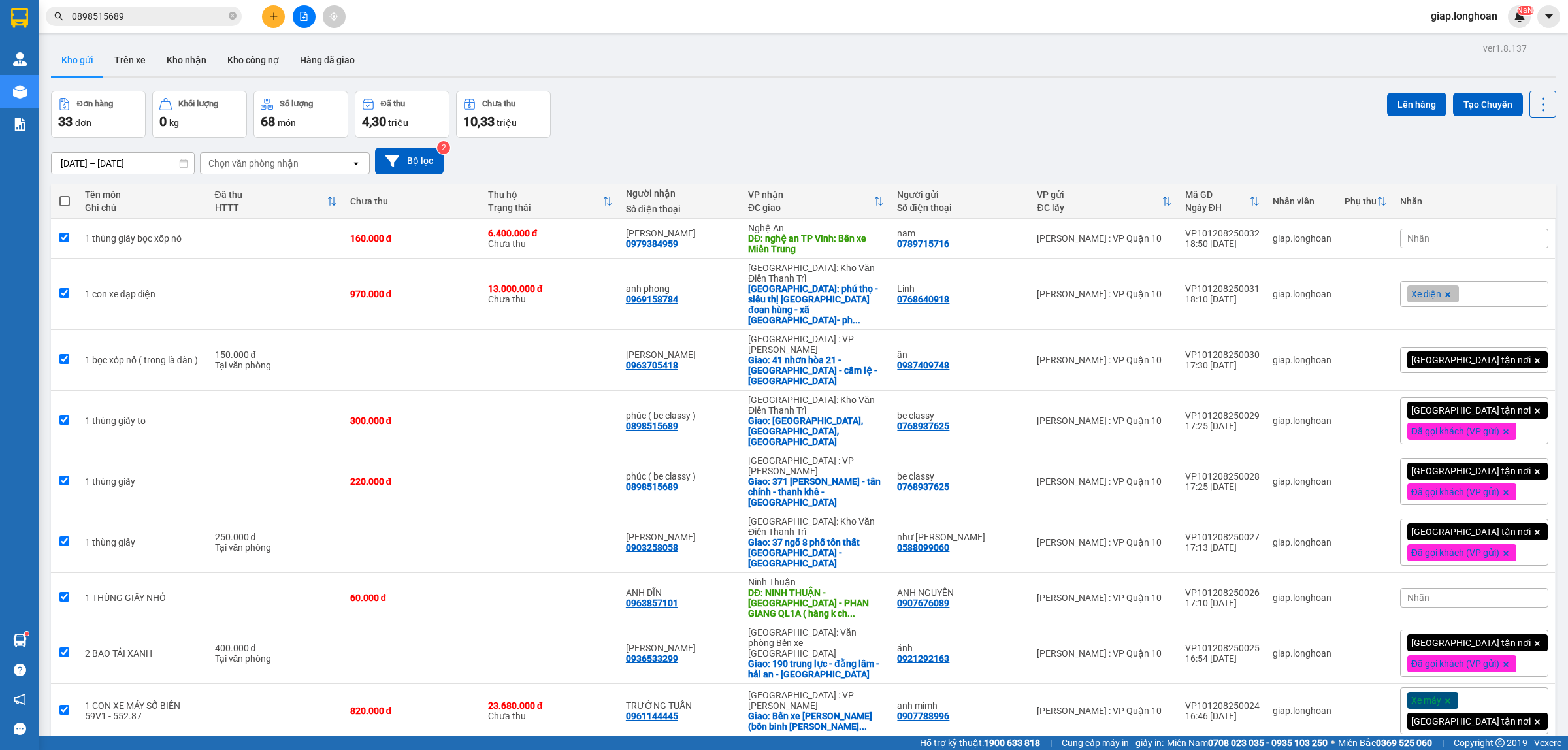
checkbox input "true"
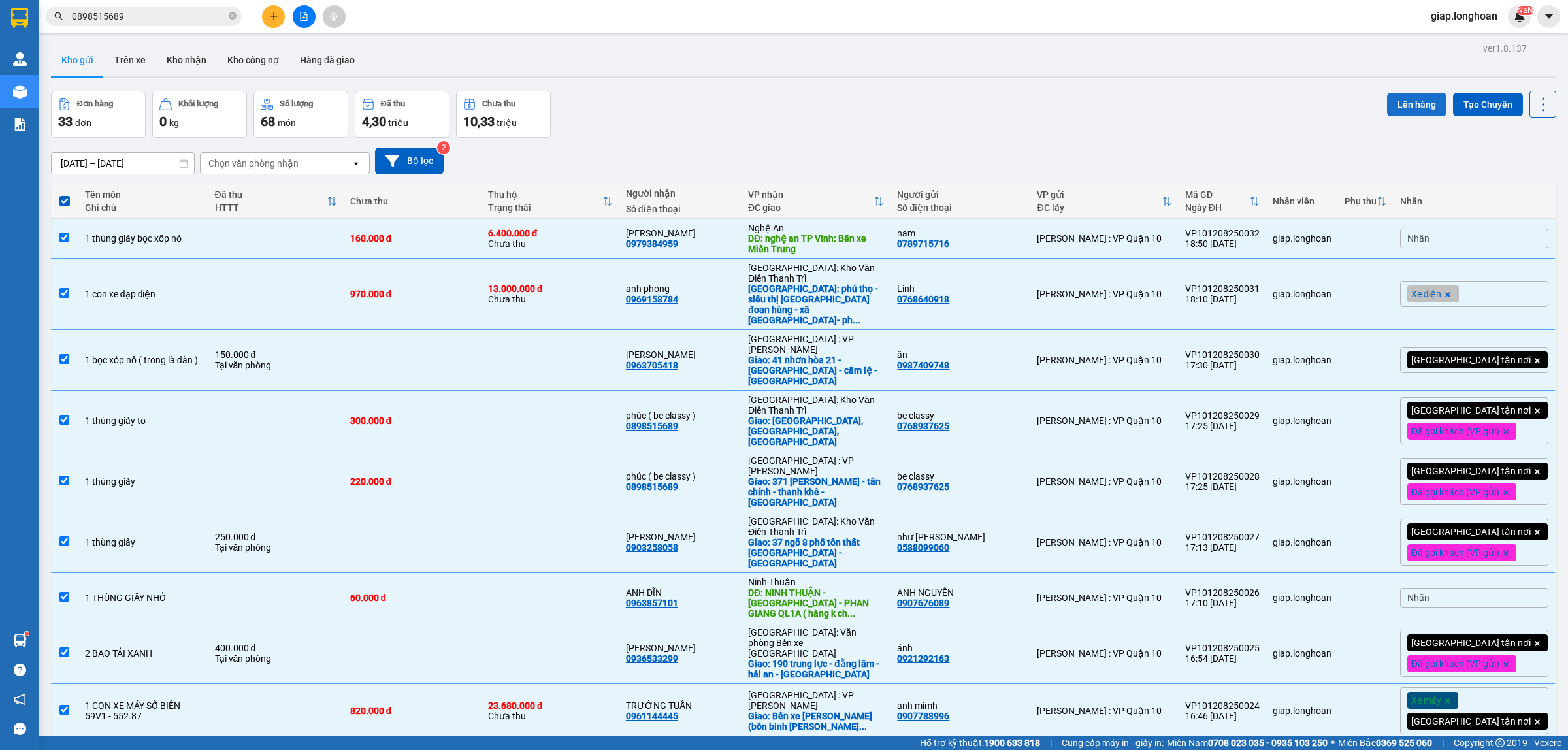
click at [1406, 103] on button "Lên hàng" at bounding box center [1417, 104] width 59 height 24
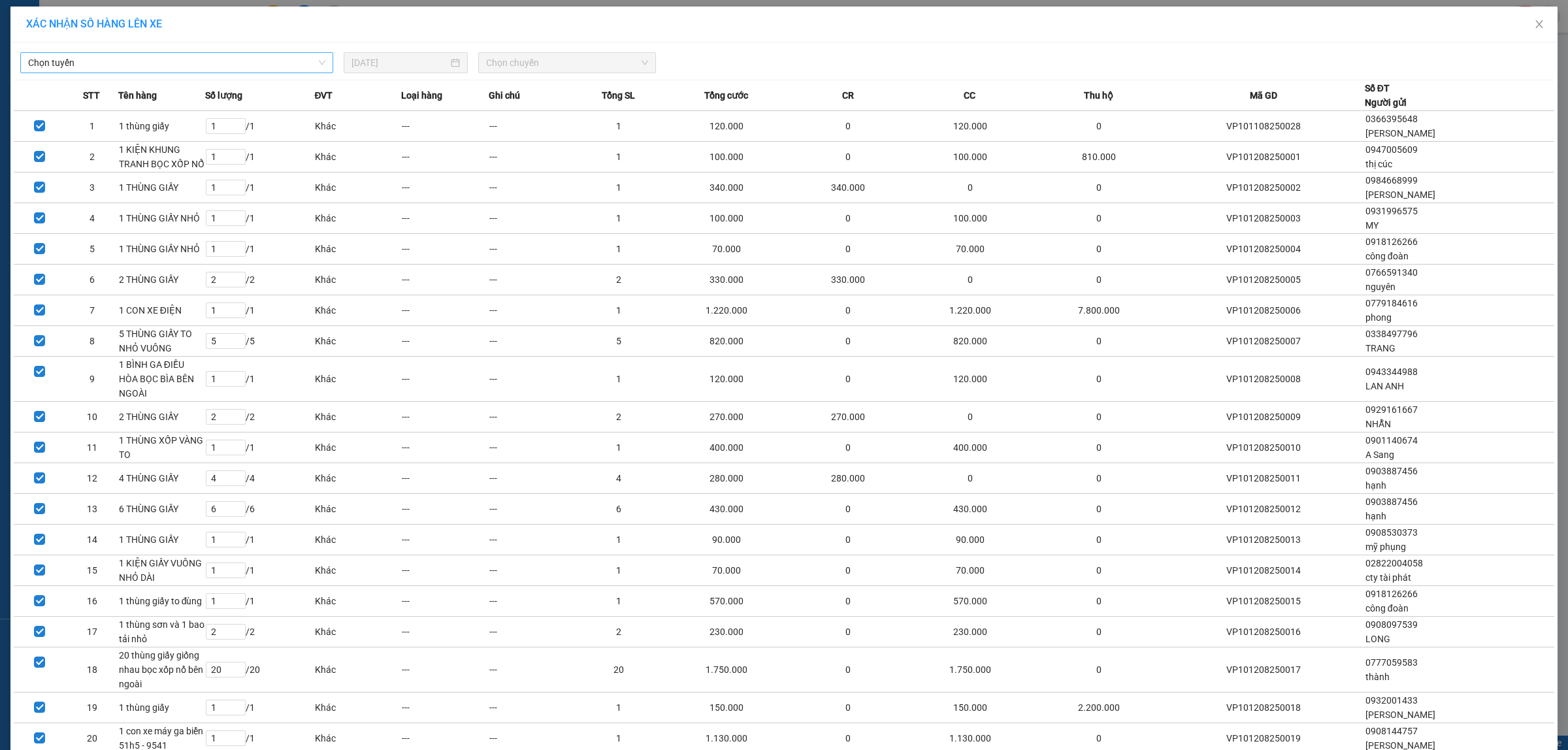
click at [144, 64] on span "Chọn tuyến" at bounding box center [177, 63] width 297 height 20
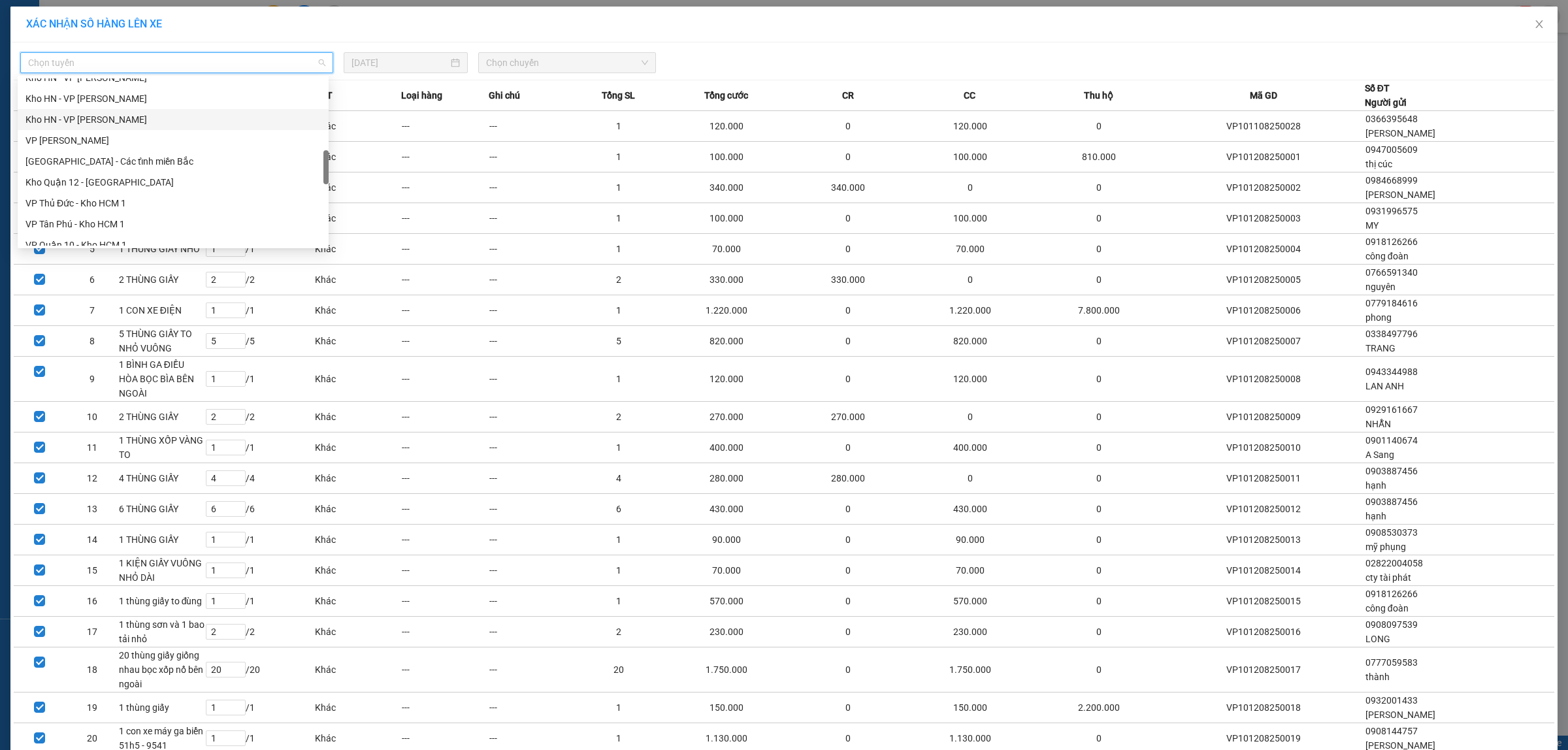
scroll to position [490, 0]
click at [106, 158] on div "VP Quận 10 - Kho HCM 1" at bounding box center [173, 163] width 295 height 14
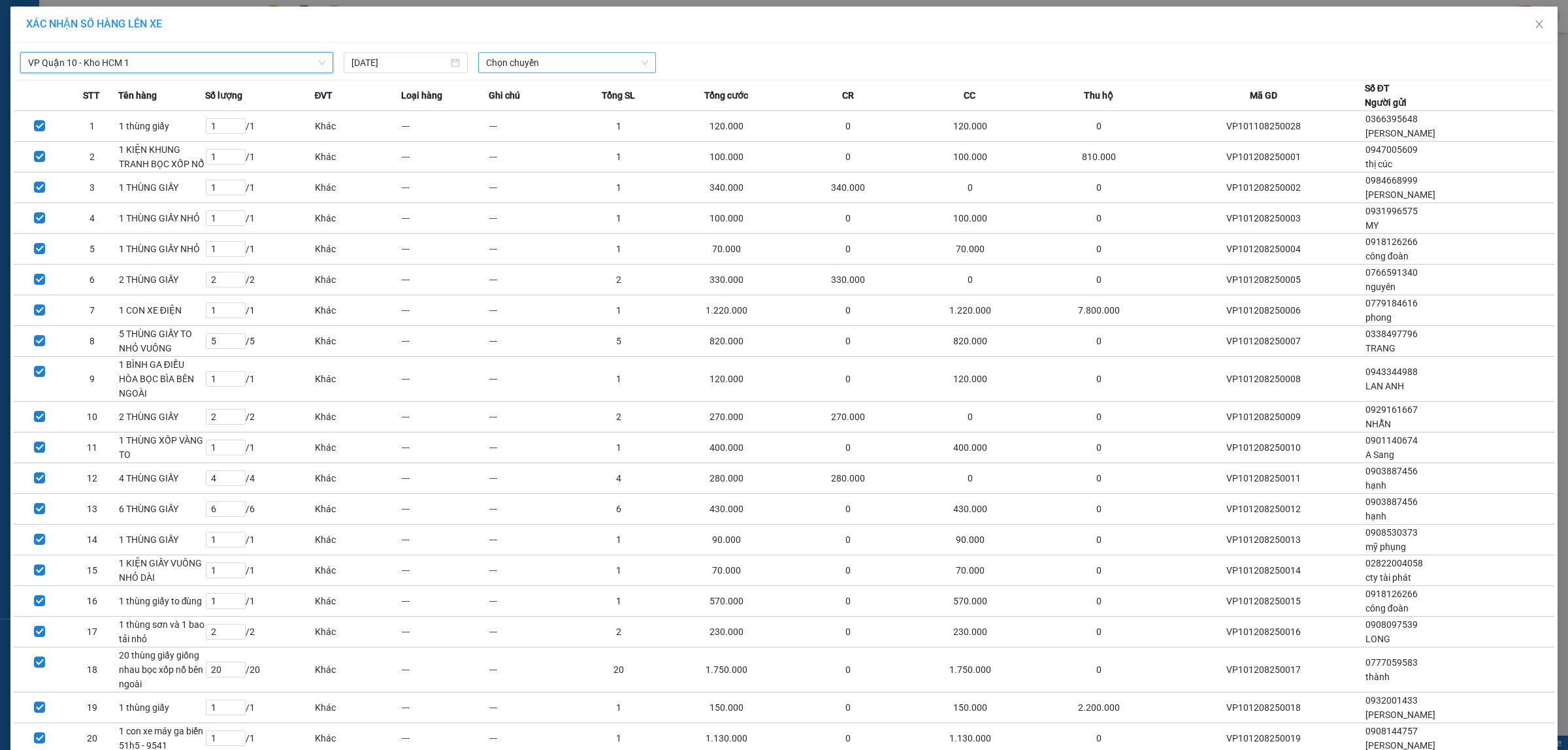
click at [505, 61] on span "Chọn chuyến" at bounding box center [567, 63] width 162 height 20
click at [525, 105] on div "21:00 (TC) - 29H-955.02" at bounding box center [533, 109] width 102 height 14
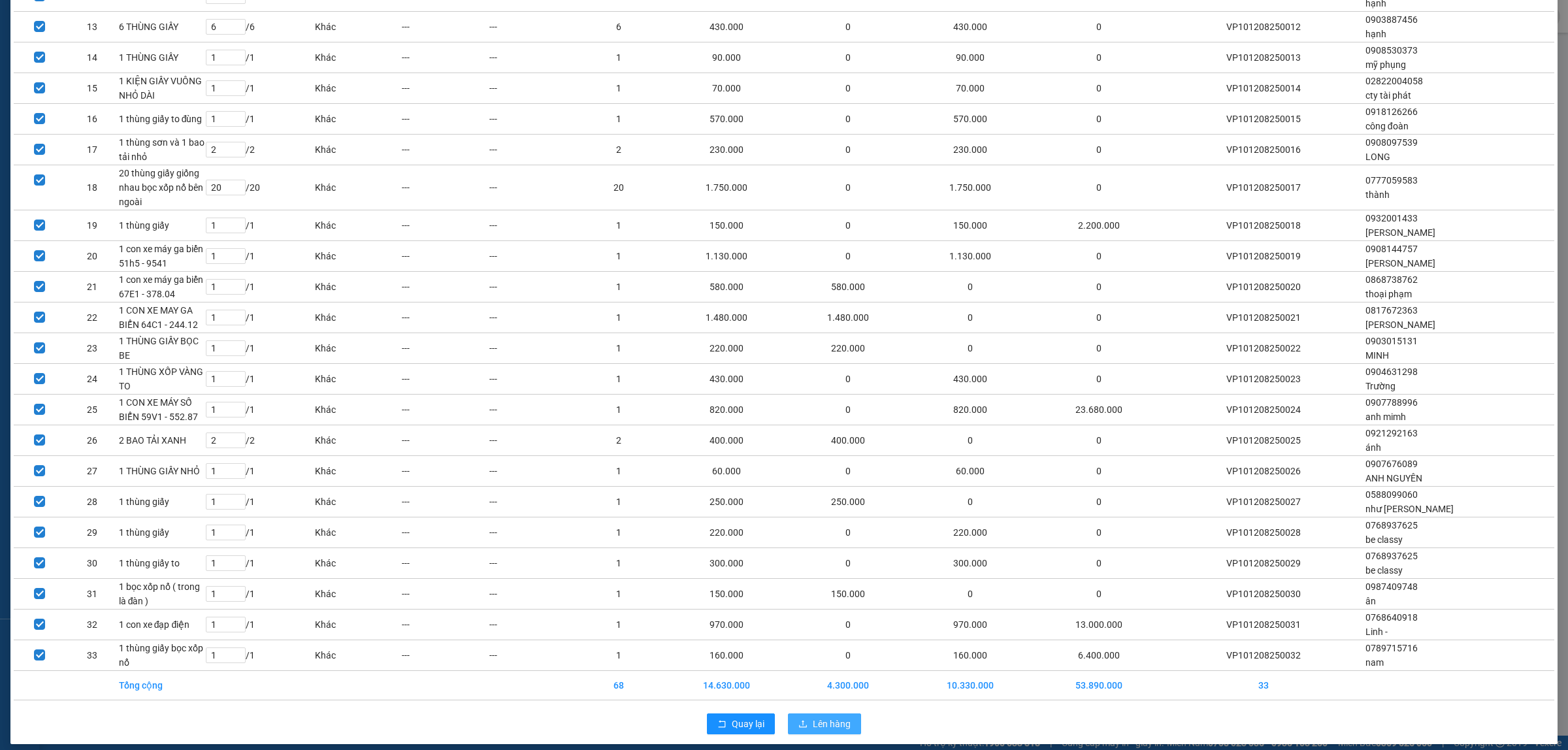
click at [813, 717] on span "Lên hàng" at bounding box center [832, 723] width 38 height 14
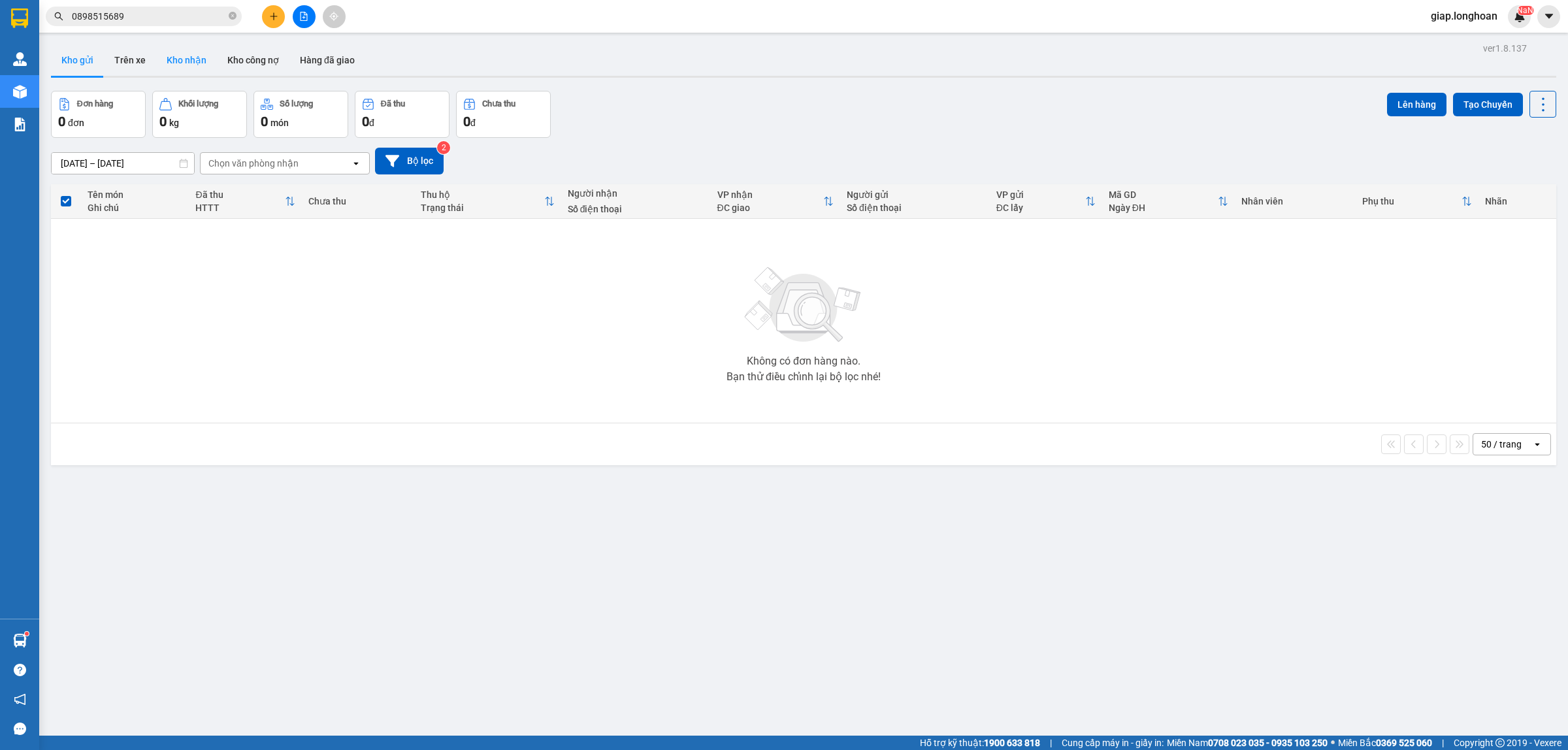
click at [190, 54] on button "Kho nhận" at bounding box center [187, 60] width 61 height 31
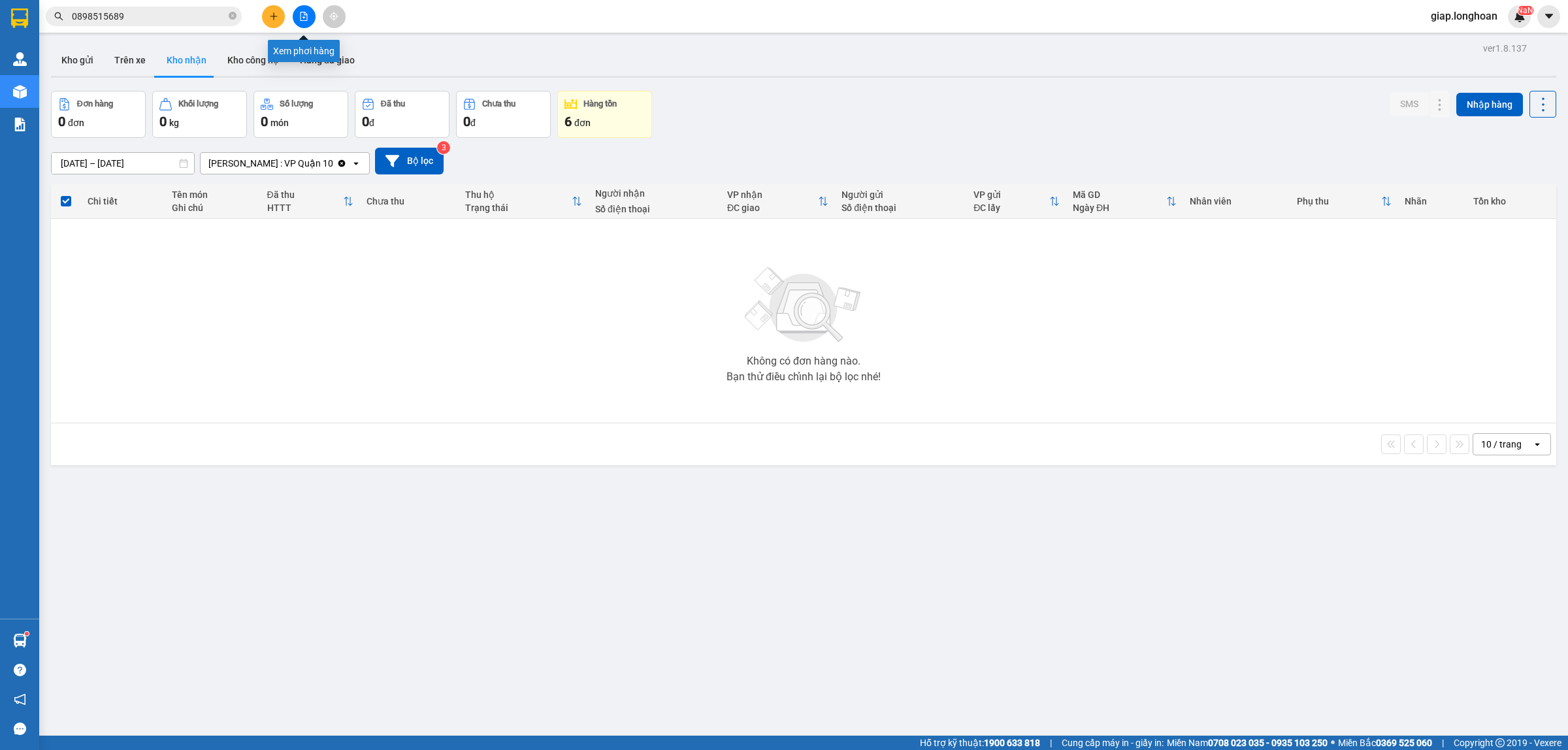
click at [301, 17] on icon "file-add" at bounding box center [304, 17] width 9 height 9
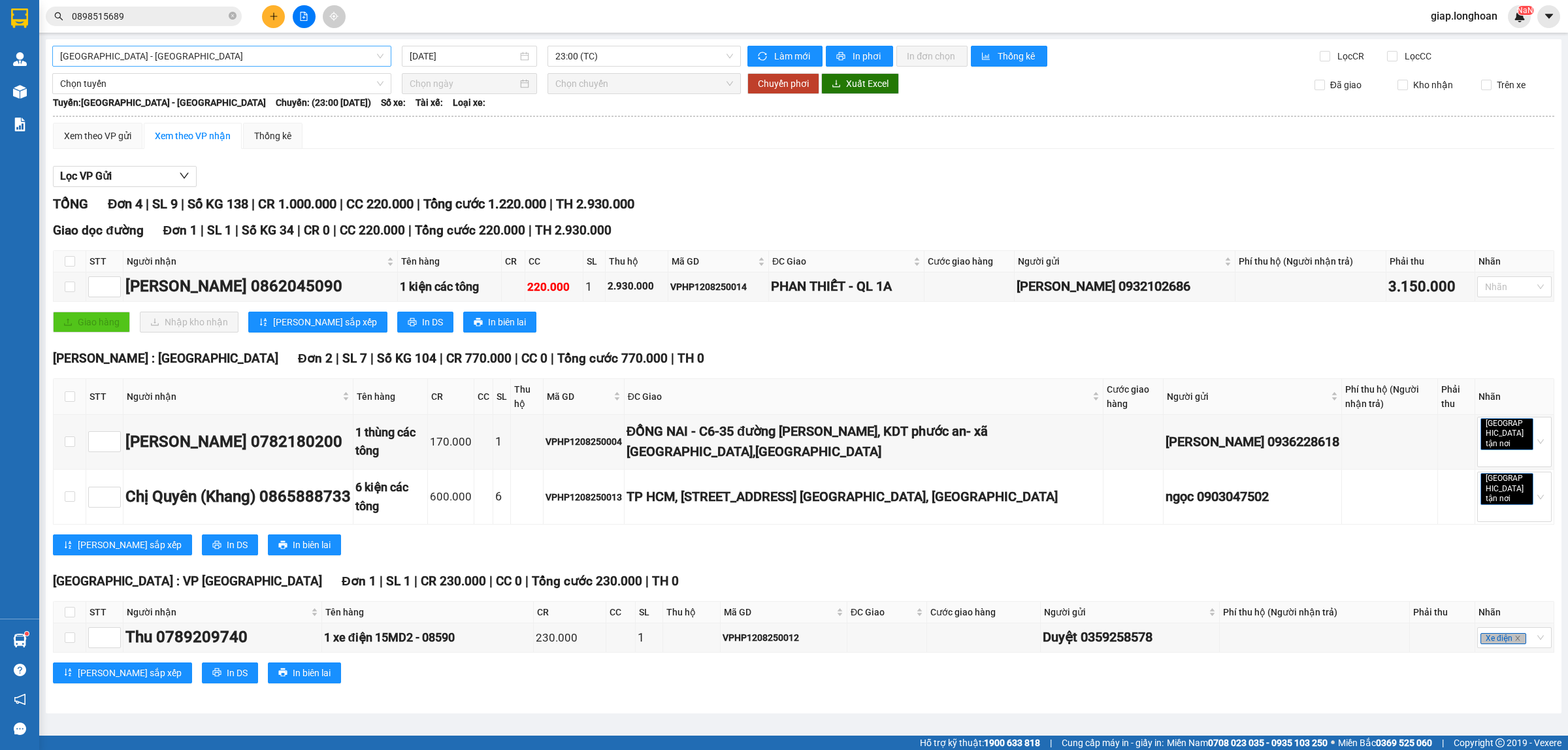
click at [247, 54] on span "[GEOGRAPHIC_DATA] - [GEOGRAPHIC_DATA]" at bounding box center [222, 56] width 323 height 20
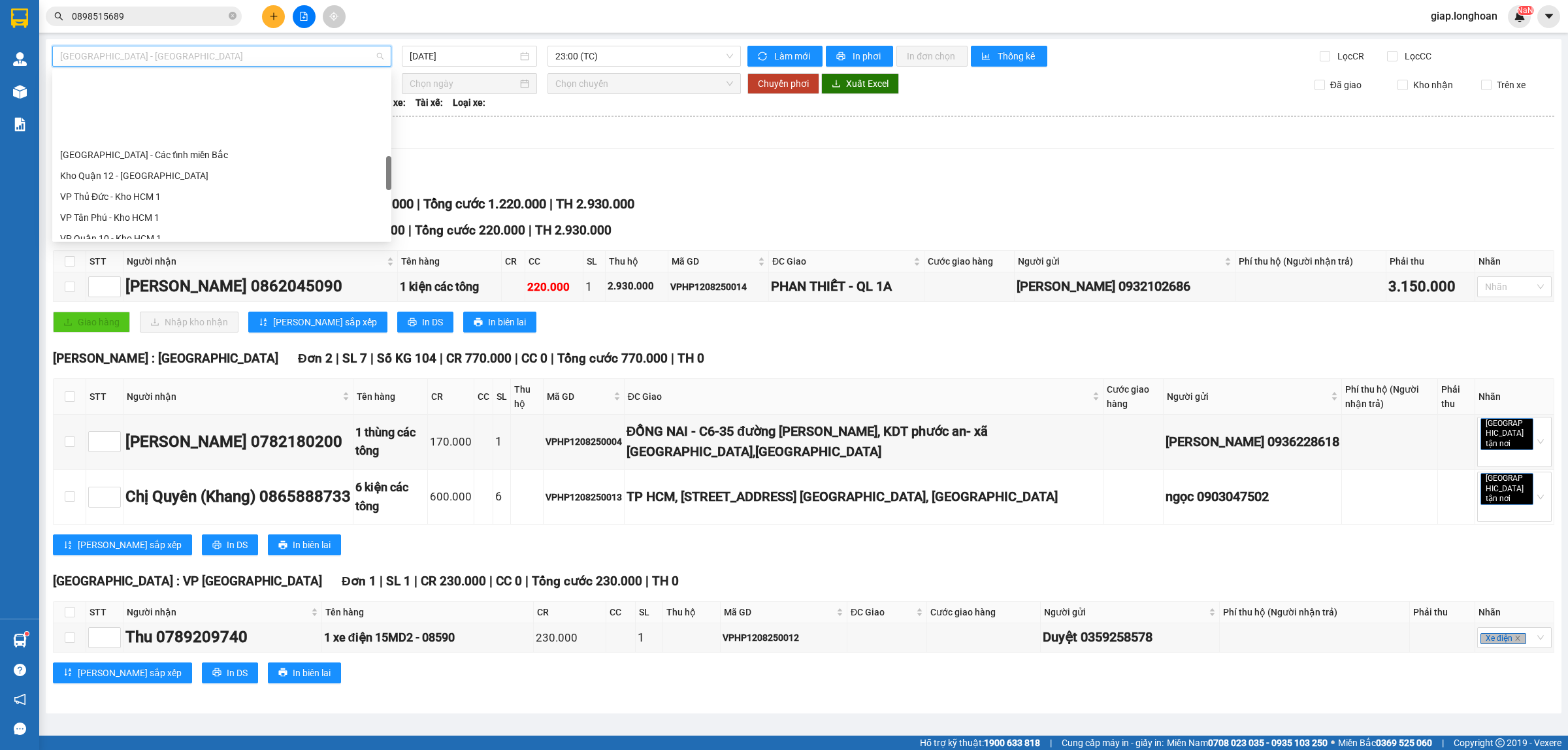
scroll to position [490, 0]
click at [161, 158] on div "VP Quận 10 - Kho HCM 1" at bounding box center [222, 156] width 323 height 14
type input "[DATE]"
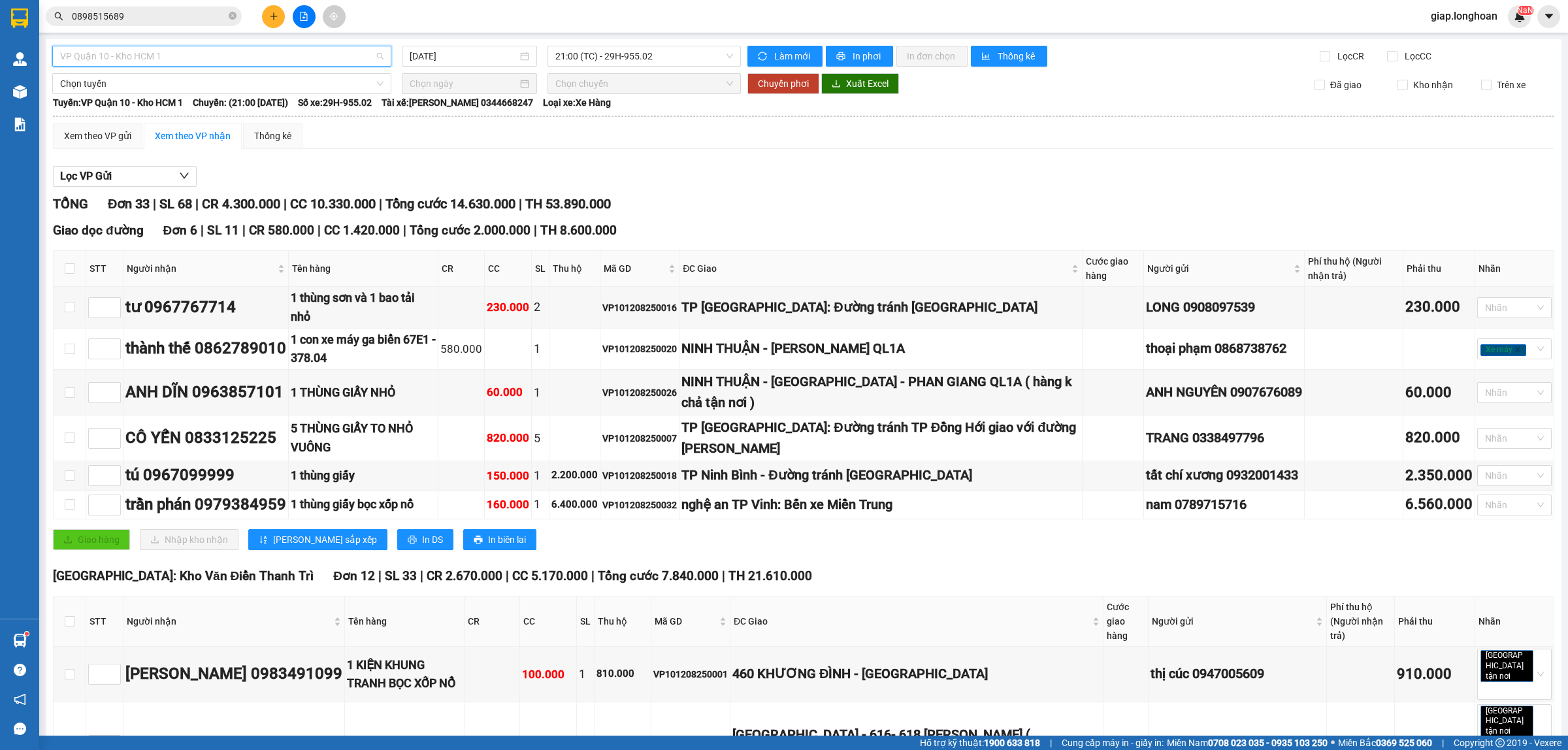
click at [181, 49] on span "VP Quận 10 - Kho HCM 1" at bounding box center [222, 56] width 323 height 20
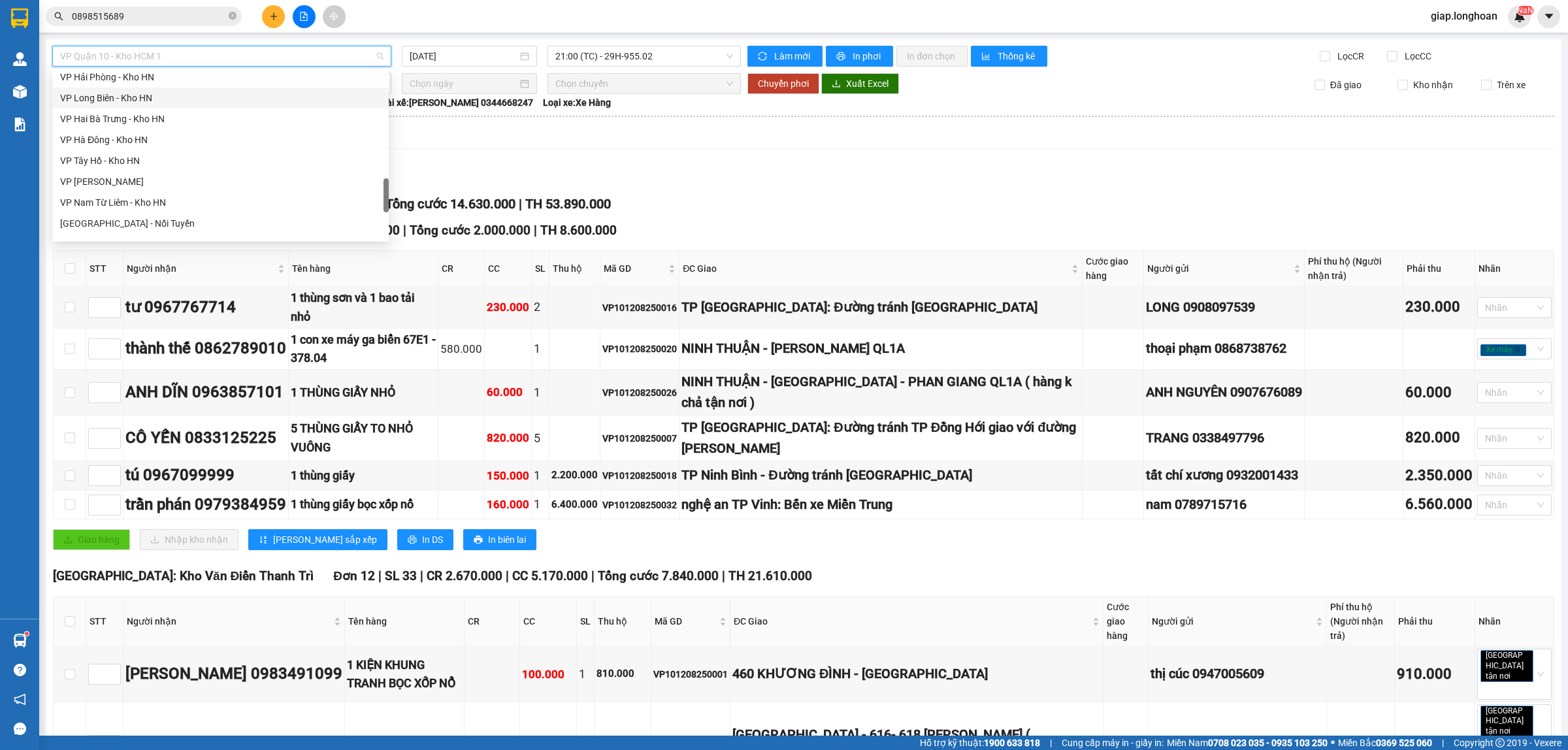
scroll to position [856, 0]
click at [106, 139] on div "Bắc [GEOGRAPHIC_DATA] QL1A" at bounding box center [220, 146] width 321 height 14
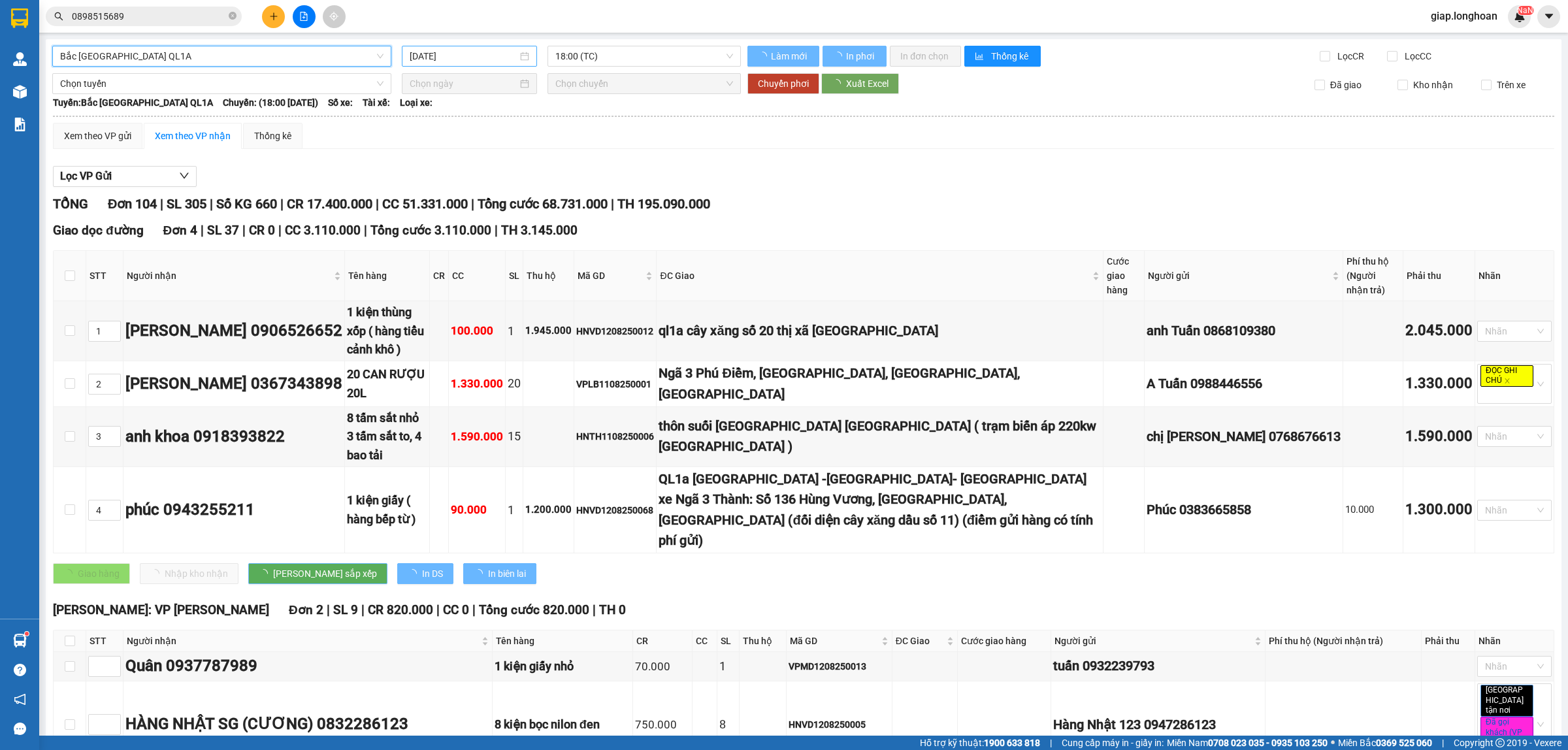
click at [418, 55] on input "[DATE]" at bounding box center [463, 56] width 108 height 14
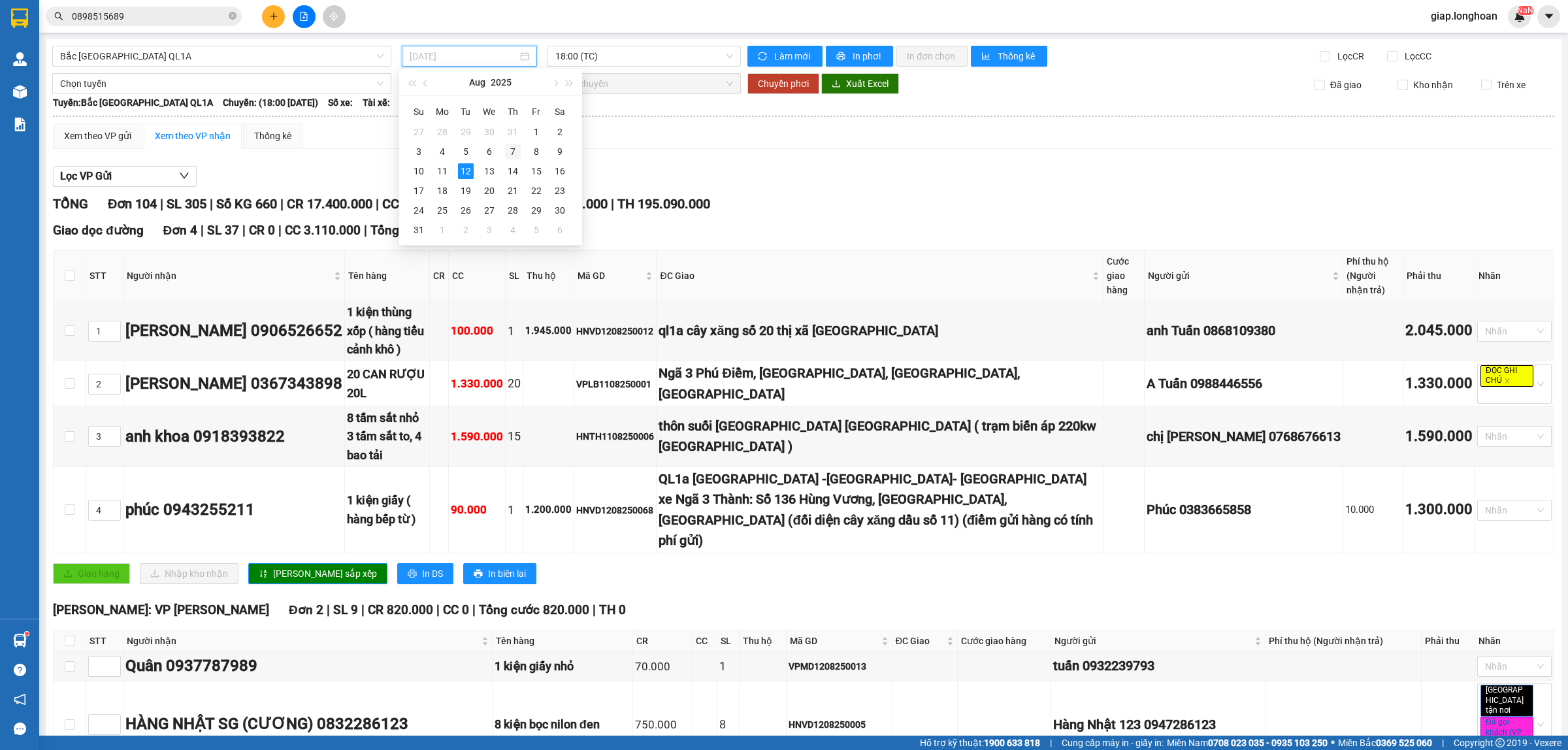
click at [514, 143] on td "7" at bounding box center [513, 152] width 24 height 20
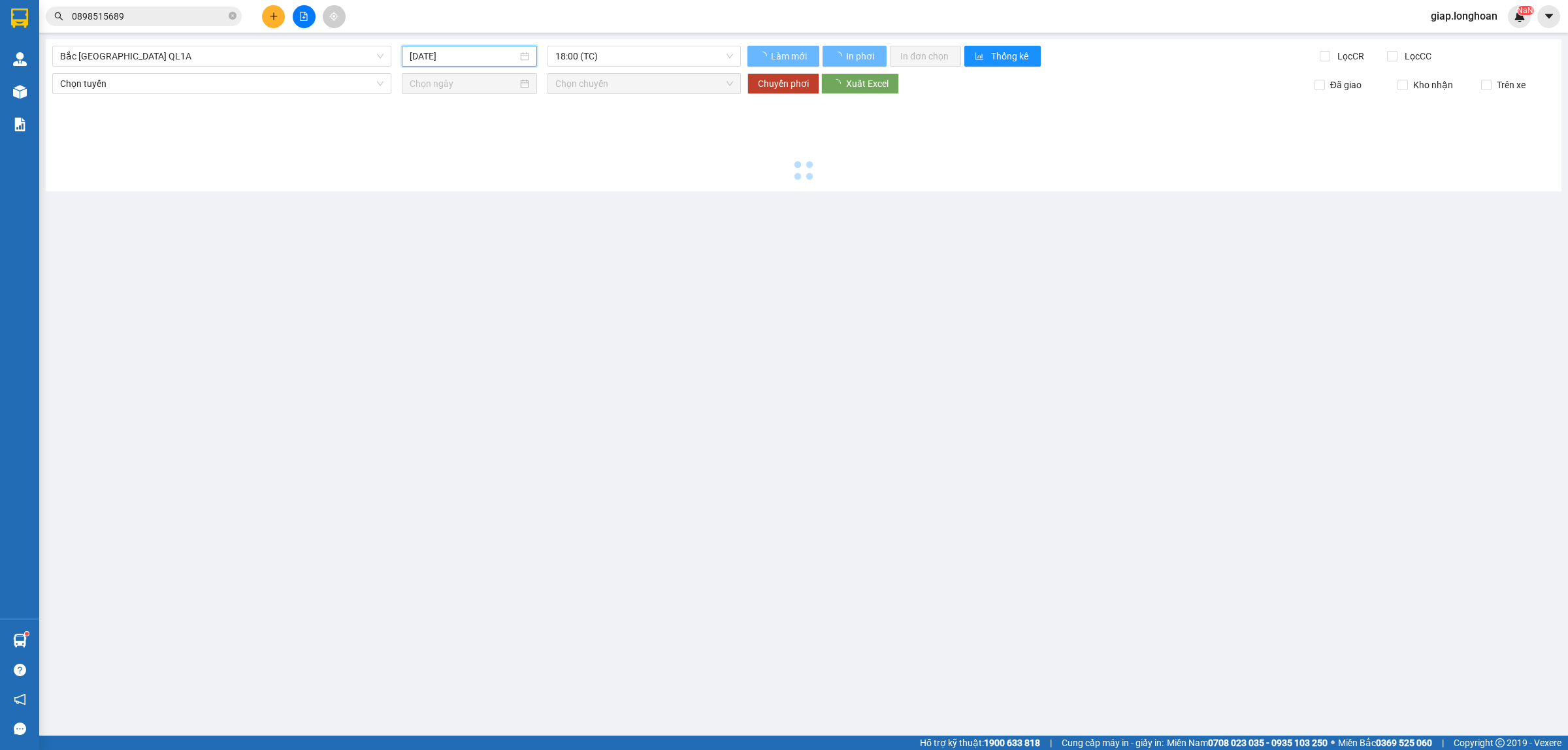
type input "[DATE]"
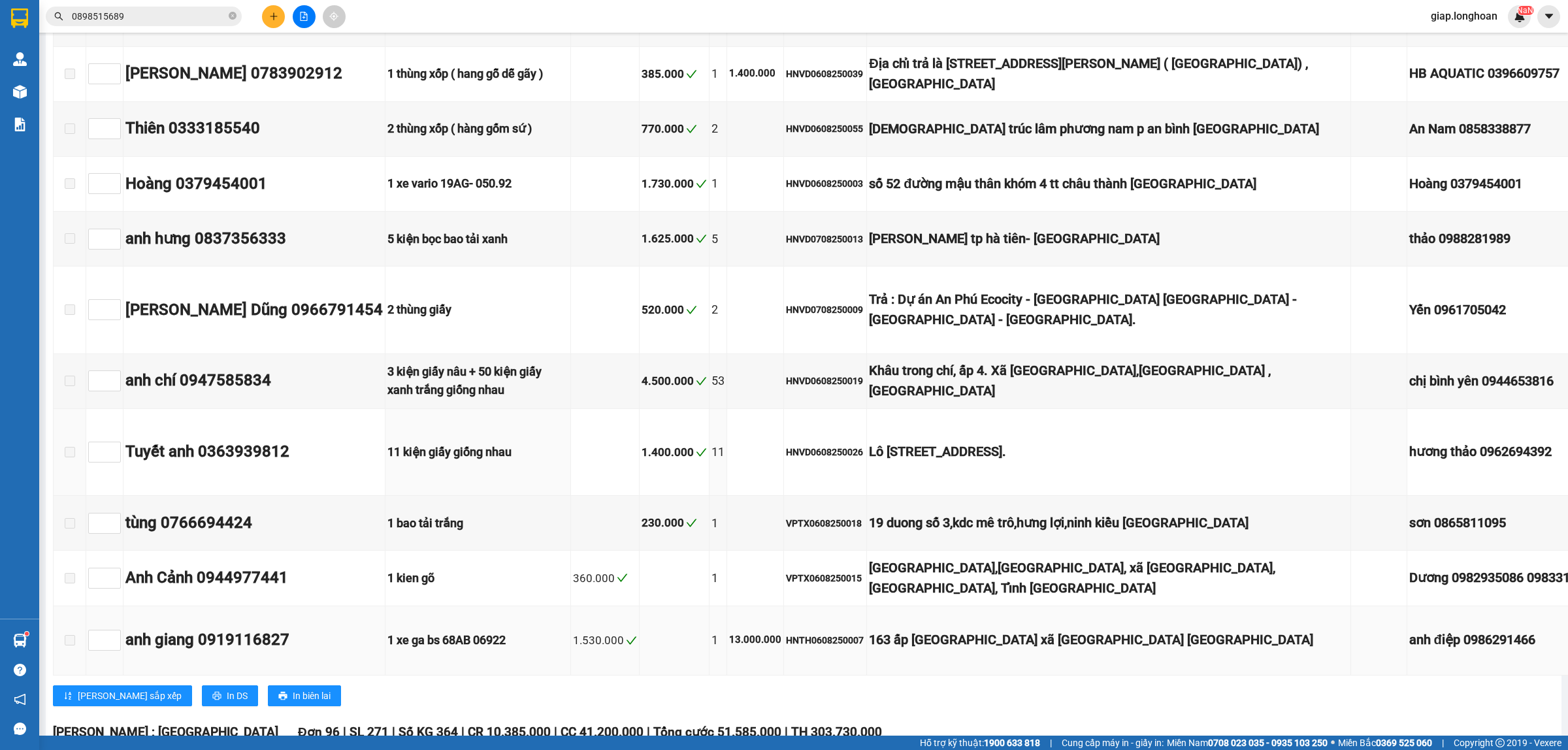
scroll to position [1960, 0]
